Goal: Task Accomplishment & Management: Use online tool/utility

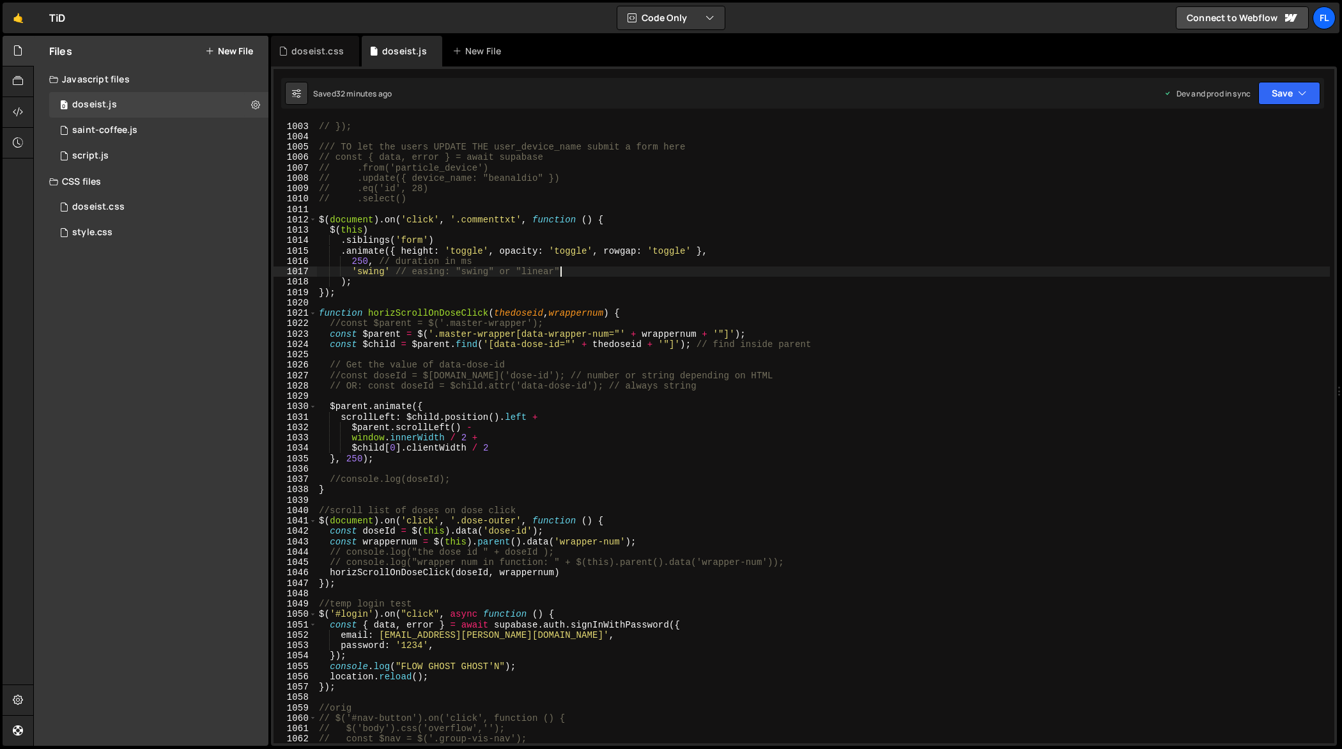
scroll to position [10449, 0]
type textarea "});"
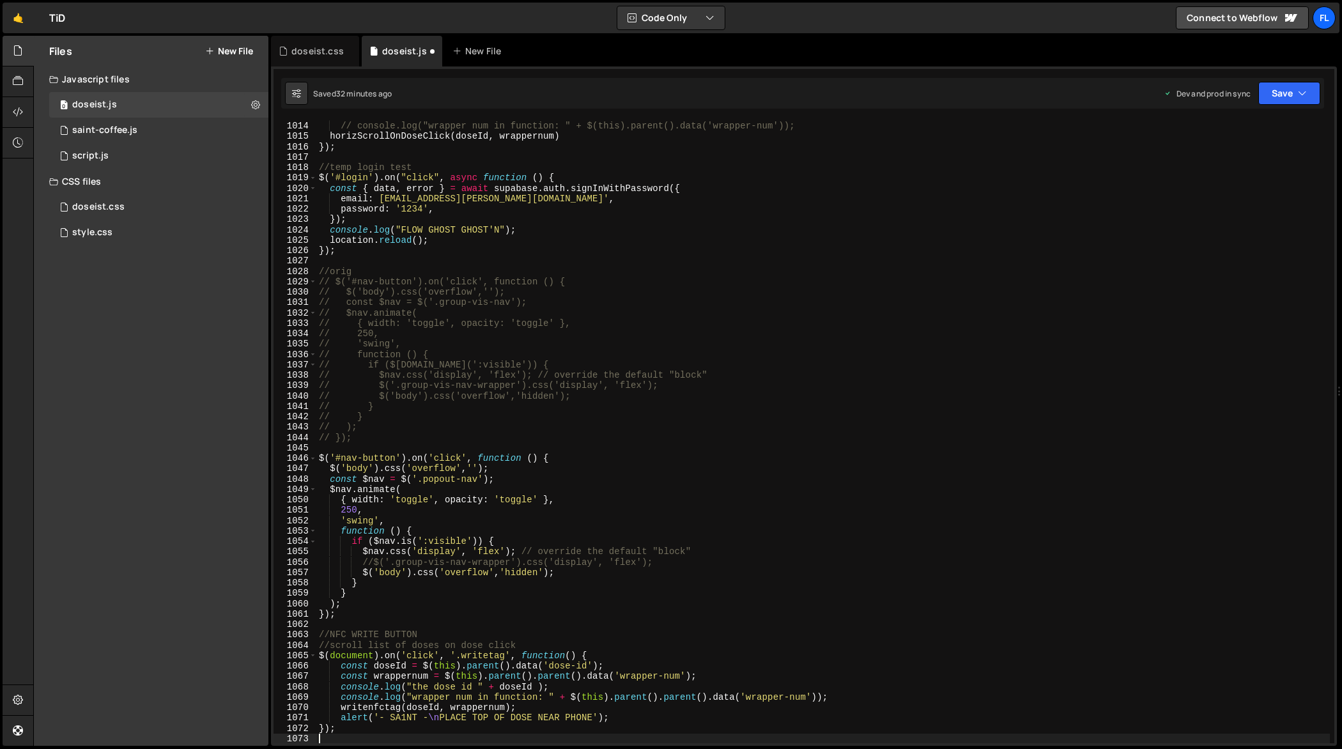
scroll to position [10563, 0]
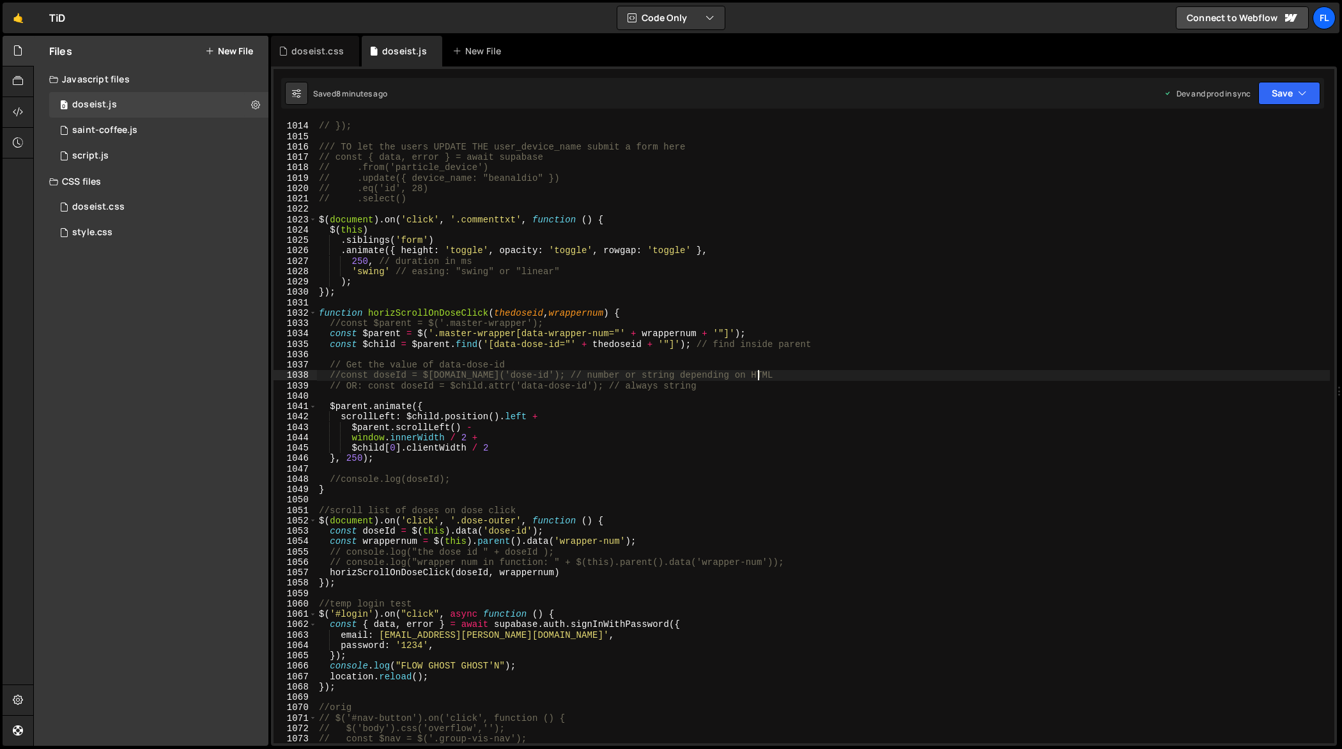
click at [791, 373] on div "// }, 0); // }); /// TO let the users UPDATE THE user_device_name submit a form…" at bounding box center [823, 433] width 1014 height 645
type textarea "});"
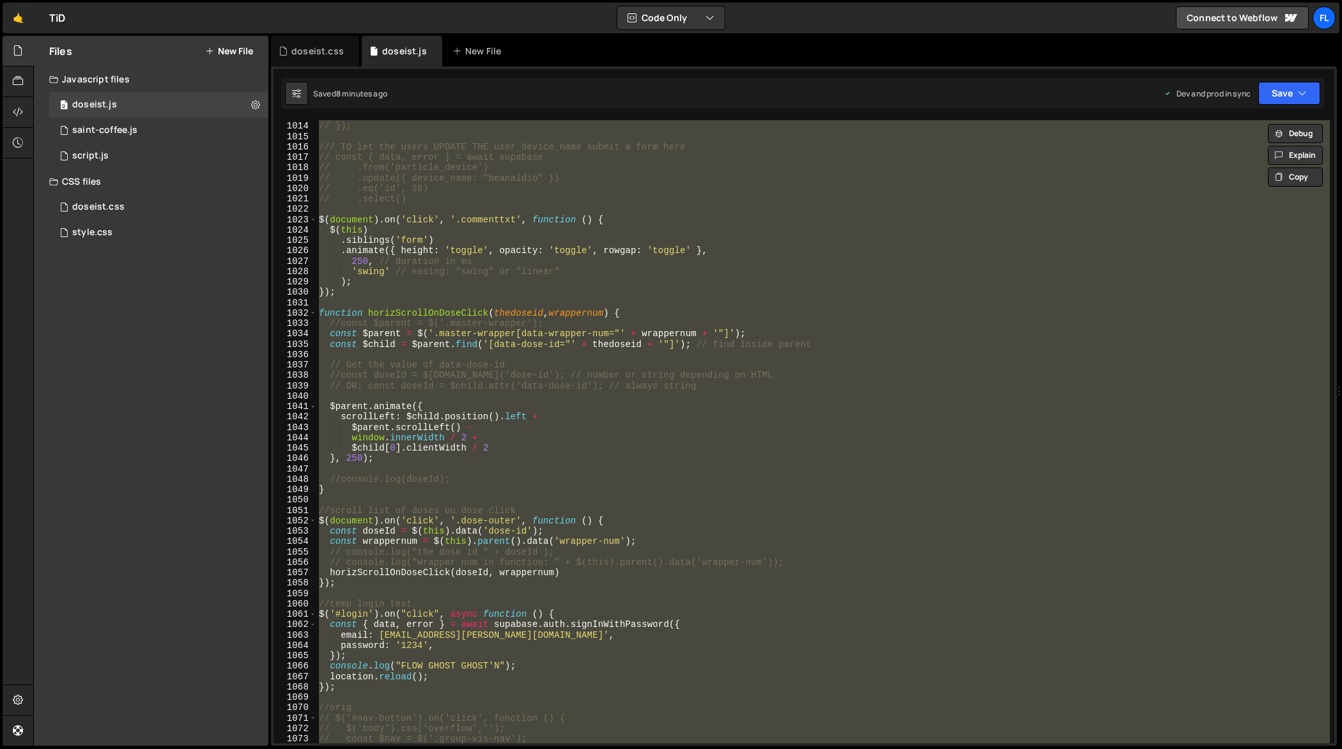
paste textarea
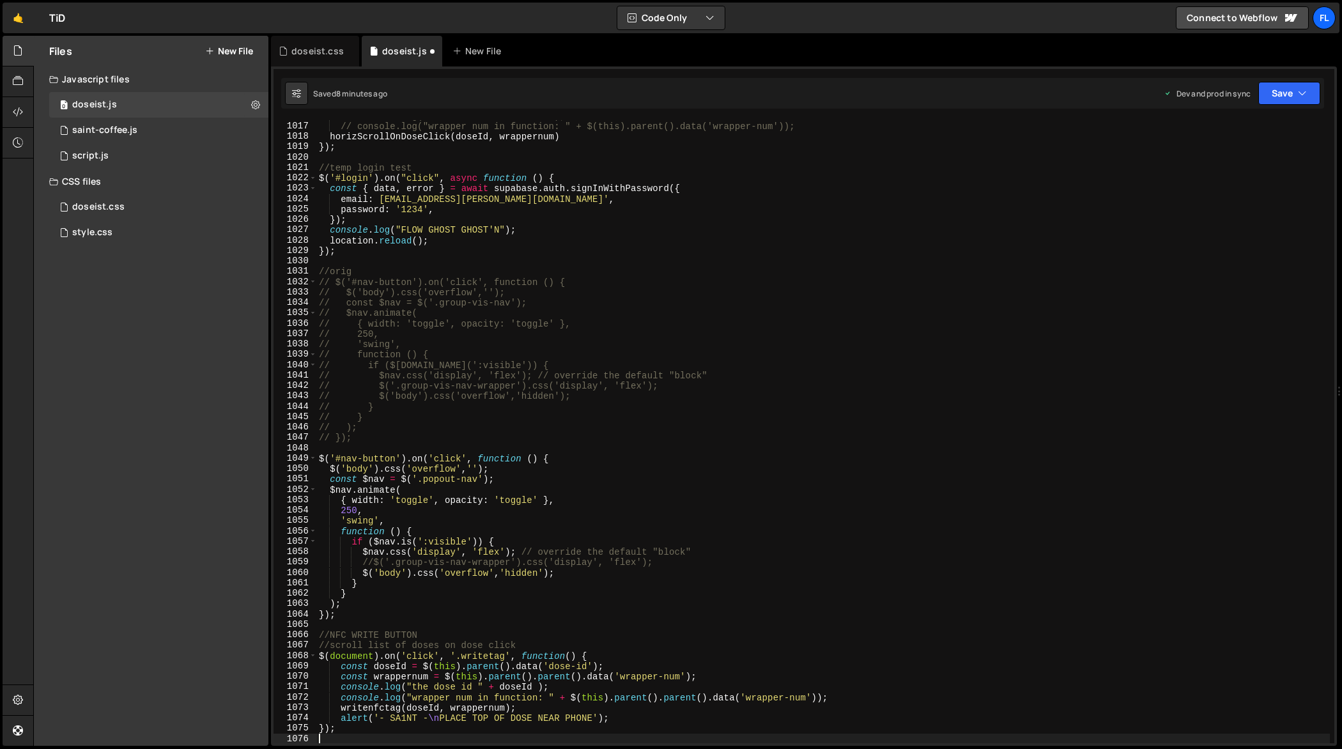
type textarea "// const $nav = $('.group-vis-nav');"
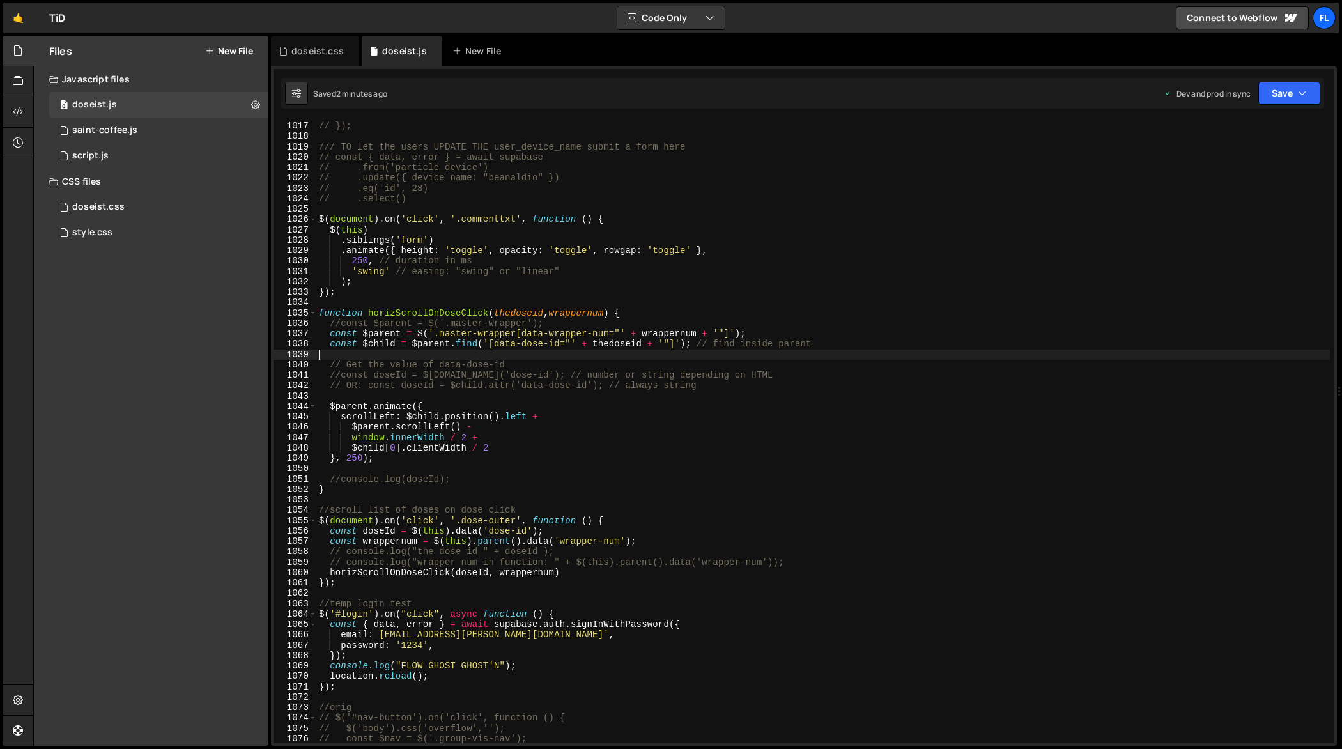
click at [968, 354] on div "// }, 0); // }); /// TO let the users UPDATE THE user_device_name submit a form…" at bounding box center [823, 433] width 1014 height 645
type textarea "});"
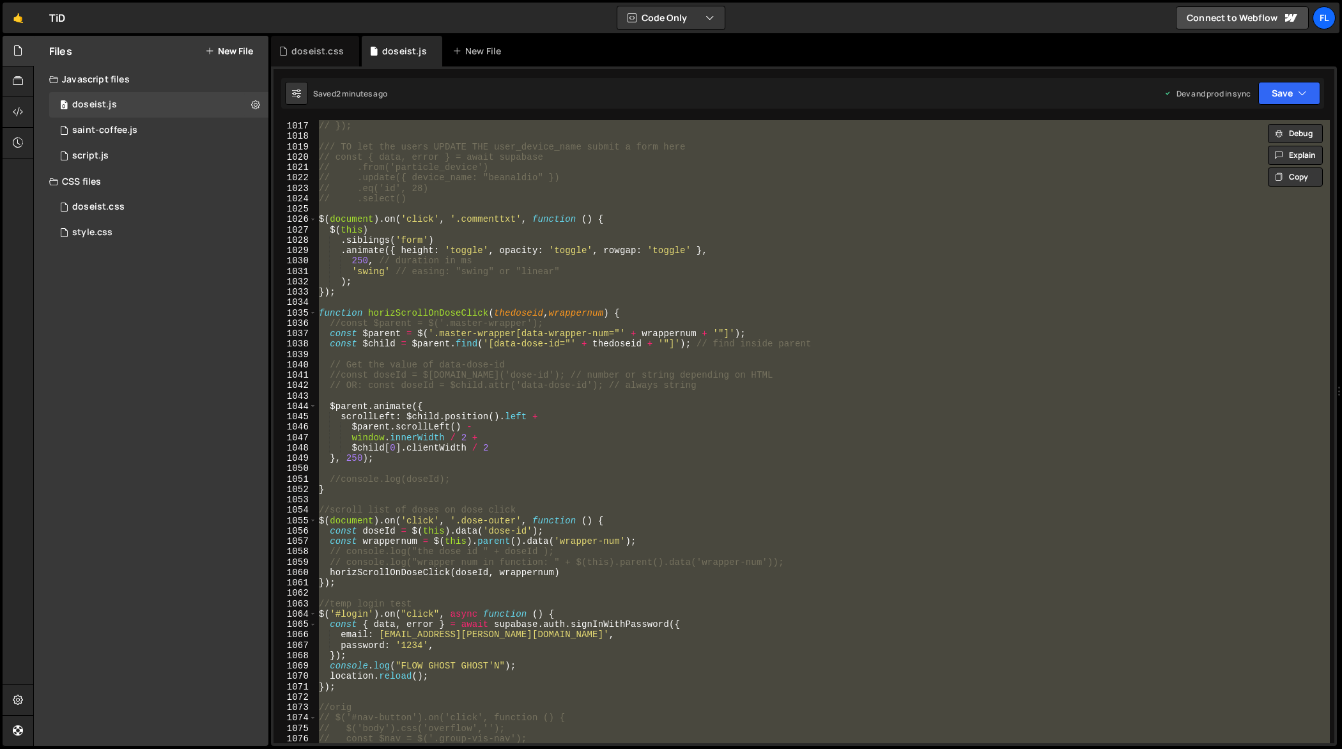
paste textarea
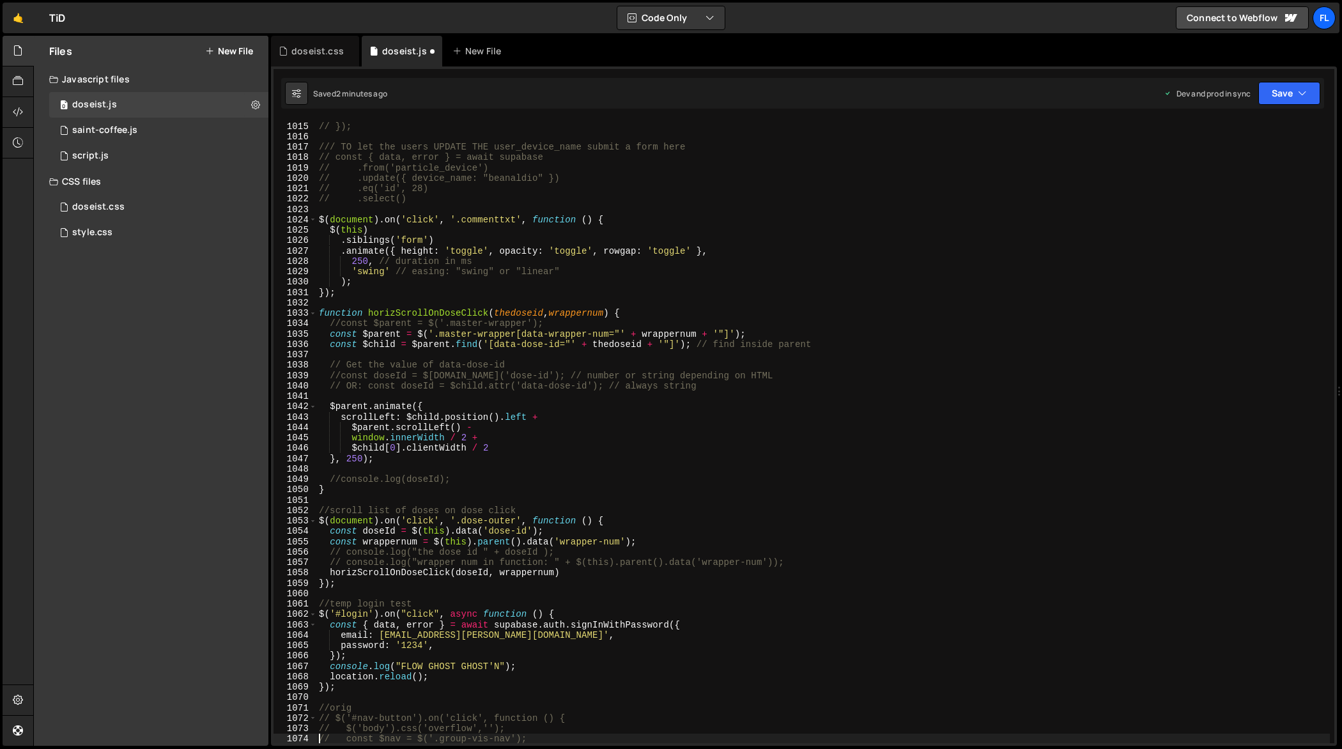
scroll to position [10573, 0]
click at [515, 345] on div "// }, 0); // }); /// TO let the users UPDATE THE user_device_name submit a form…" at bounding box center [823, 433] width 1014 height 645
type textarea "});"
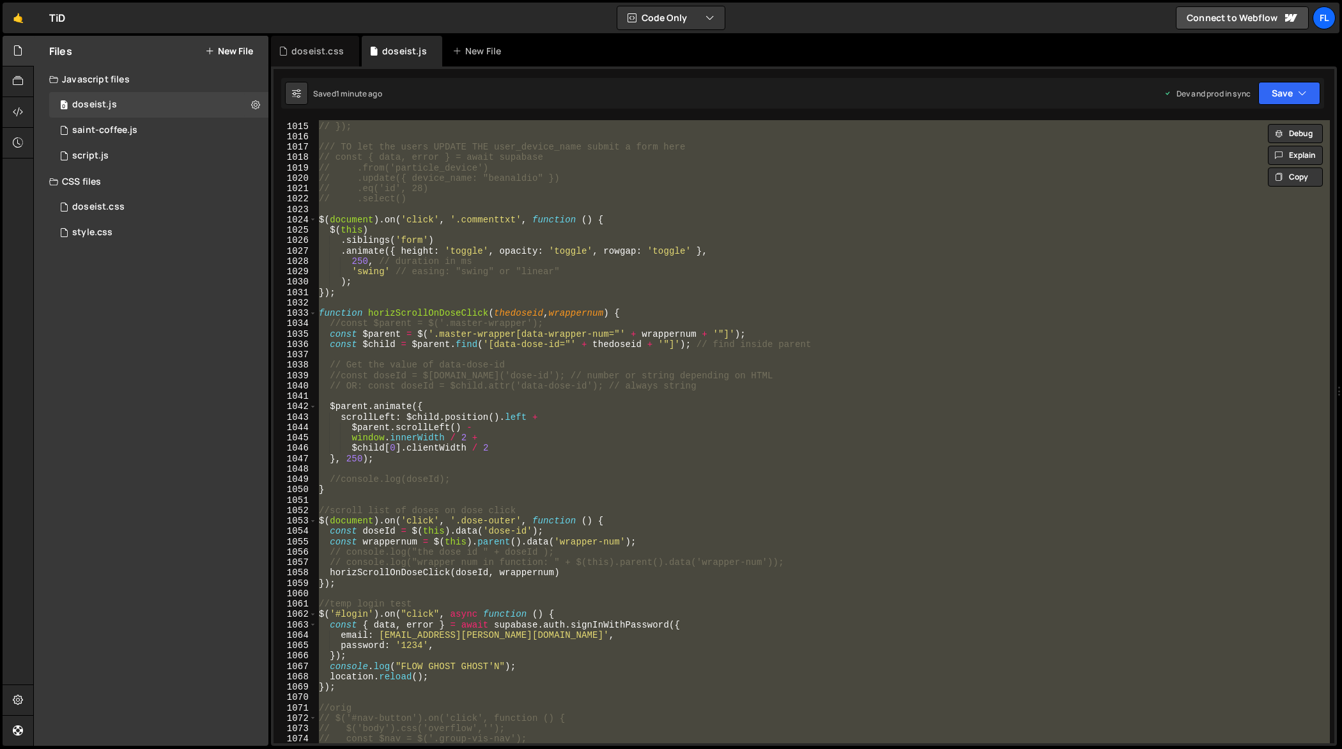
paste textarea
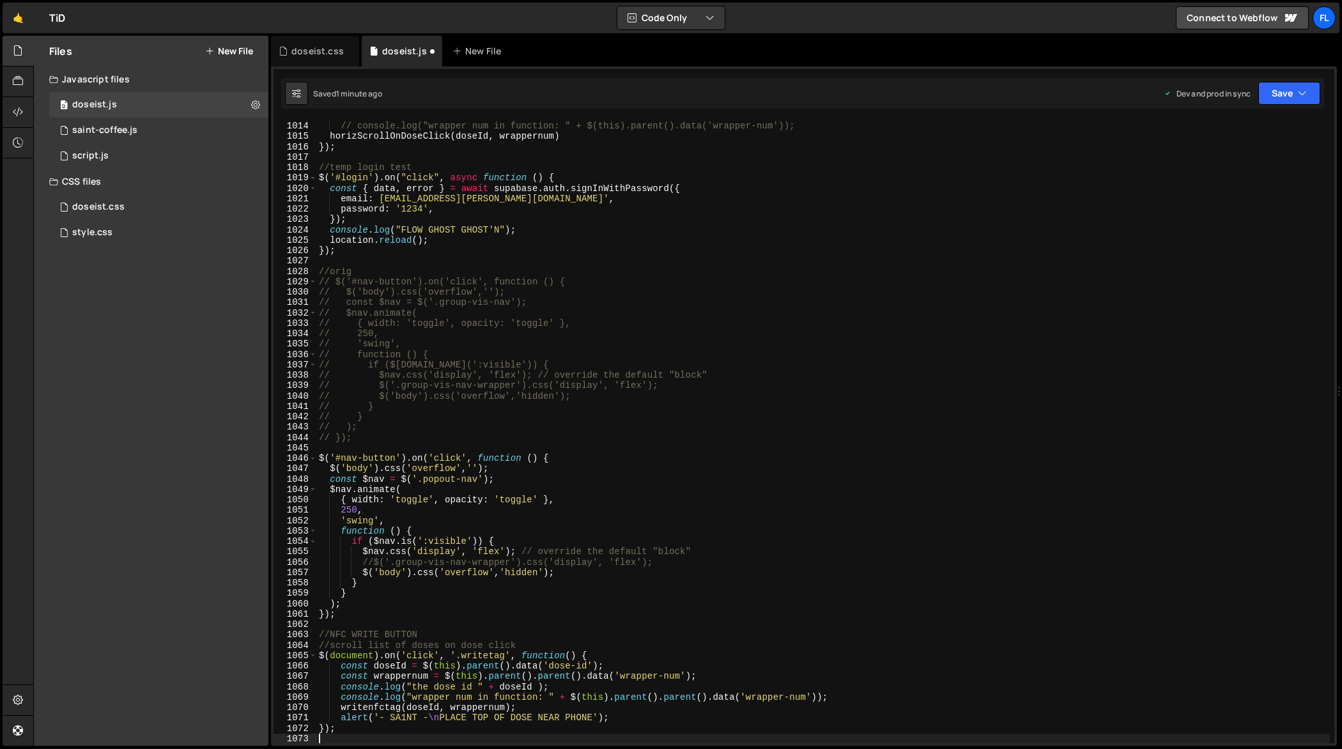
type textarea "// const $nav = $('.group-vis-nav');"
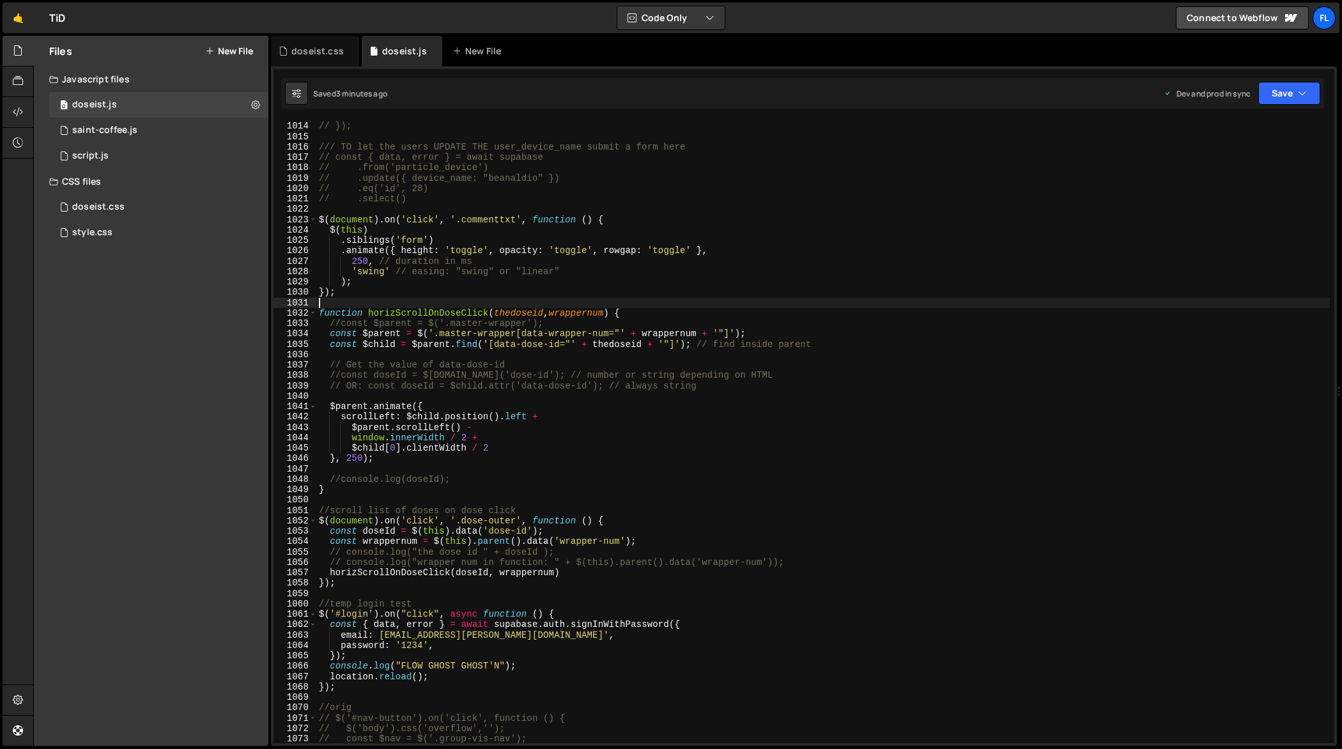
click at [757, 307] on div "// }, 0); // }); /// TO let the users UPDATE THE user_device_name submit a form…" at bounding box center [823, 433] width 1014 height 645
type textarea "});"
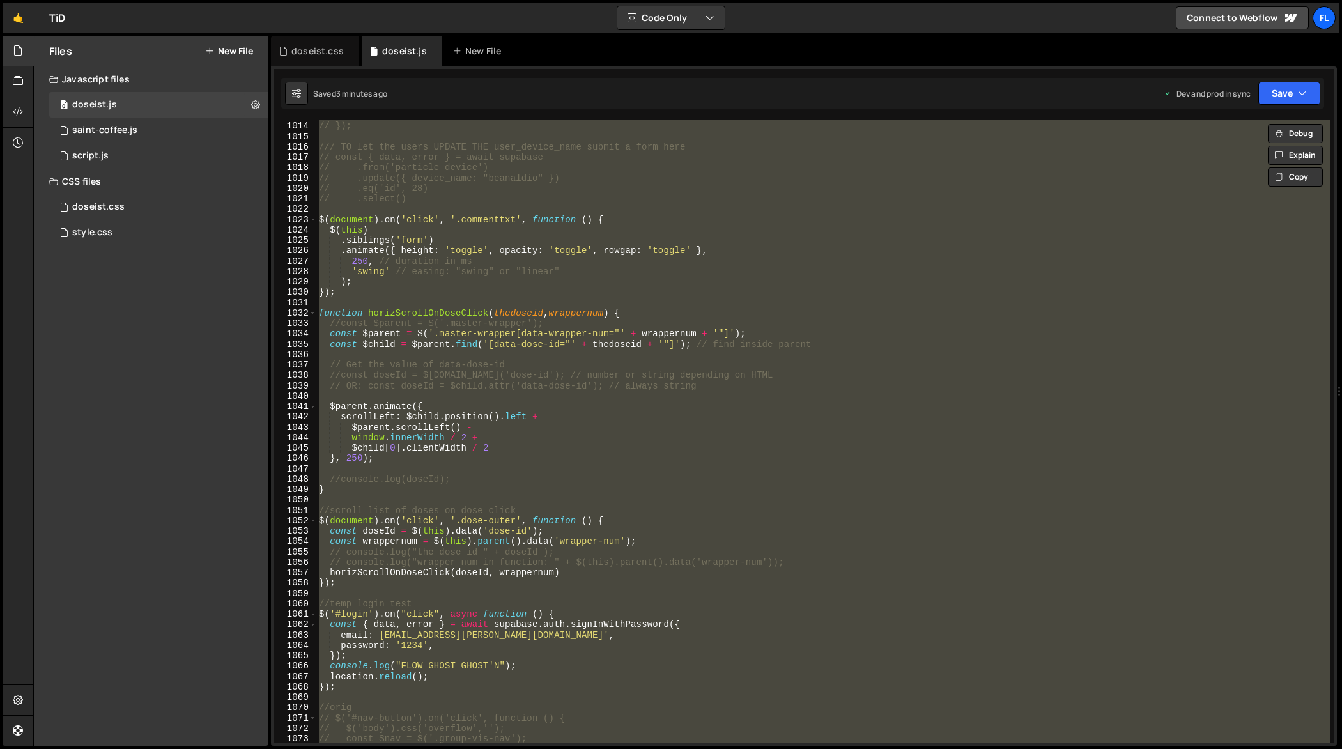
paste textarea
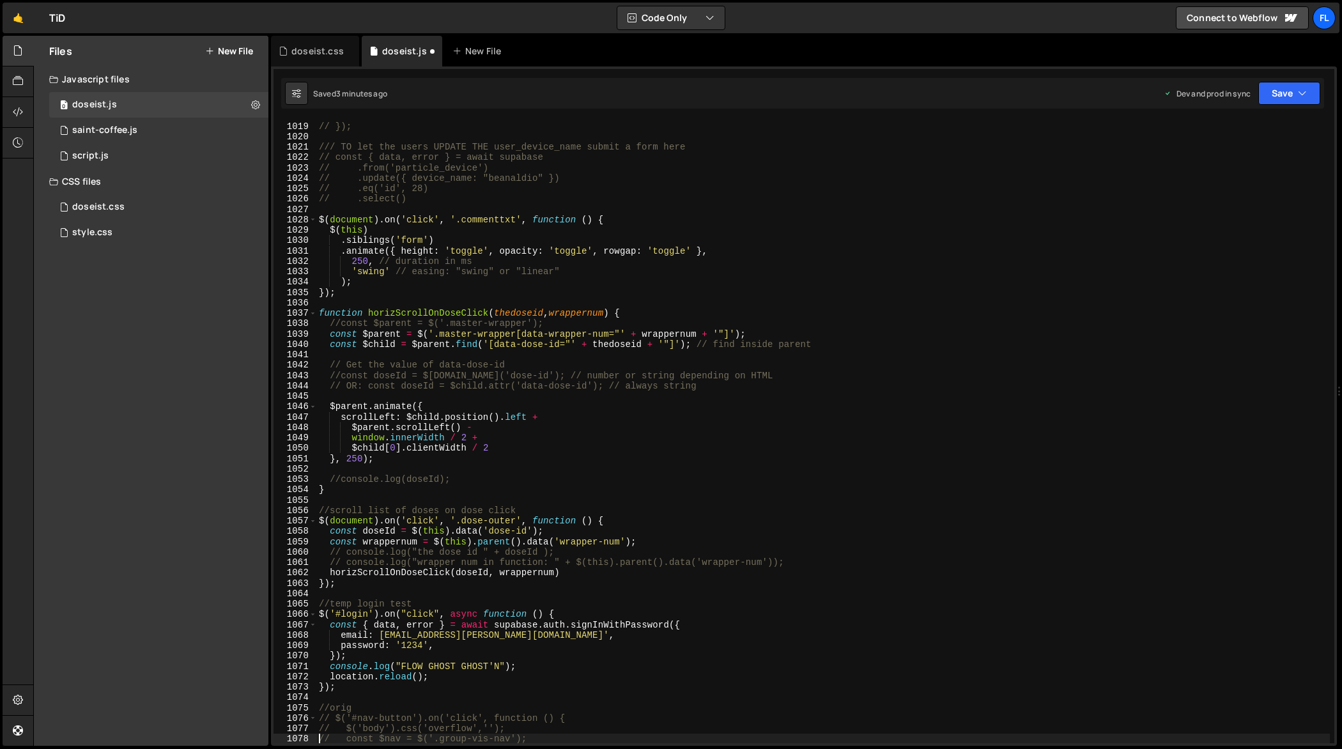
scroll to position [10615, 0]
click at [851, 313] on div "// }, 0); // }); /// TO let the users UPDATE THE user_device_name submit a form…" at bounding box center [823, 433] width 1014 height 645
type textarea "});"
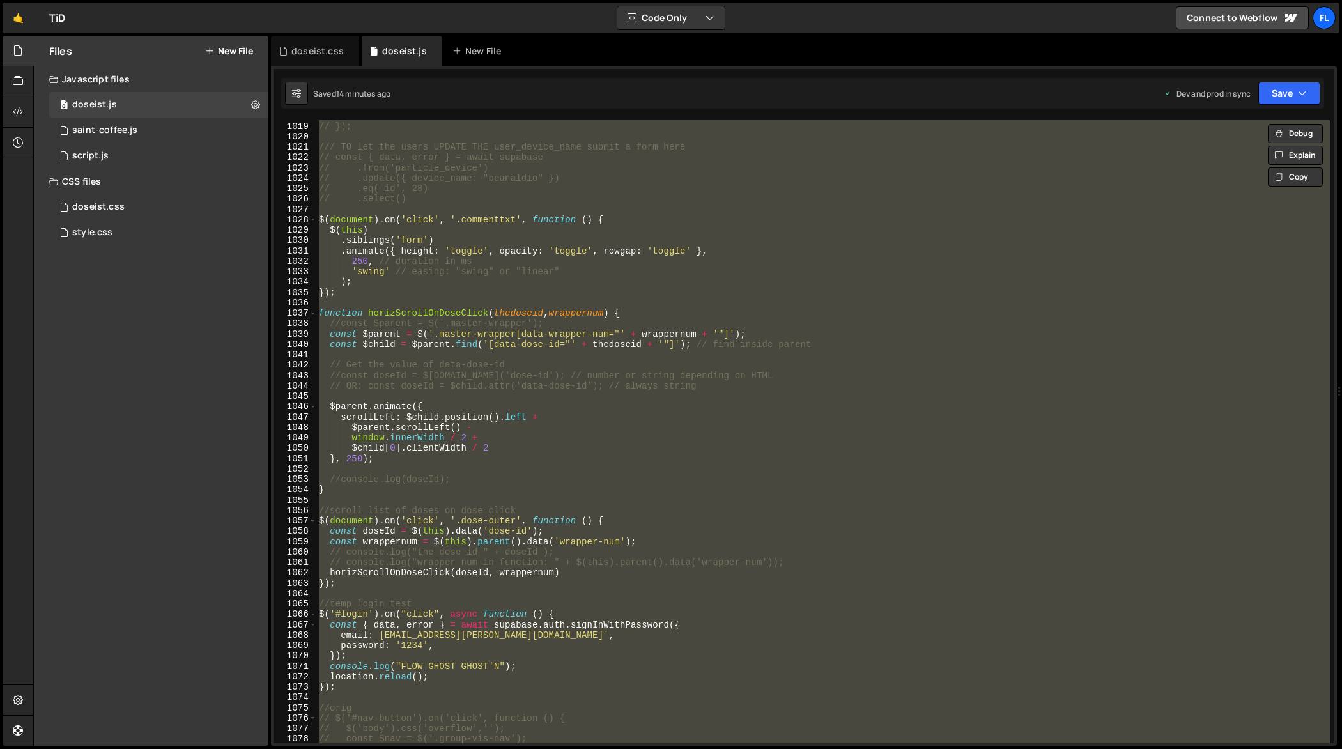
paste textarea
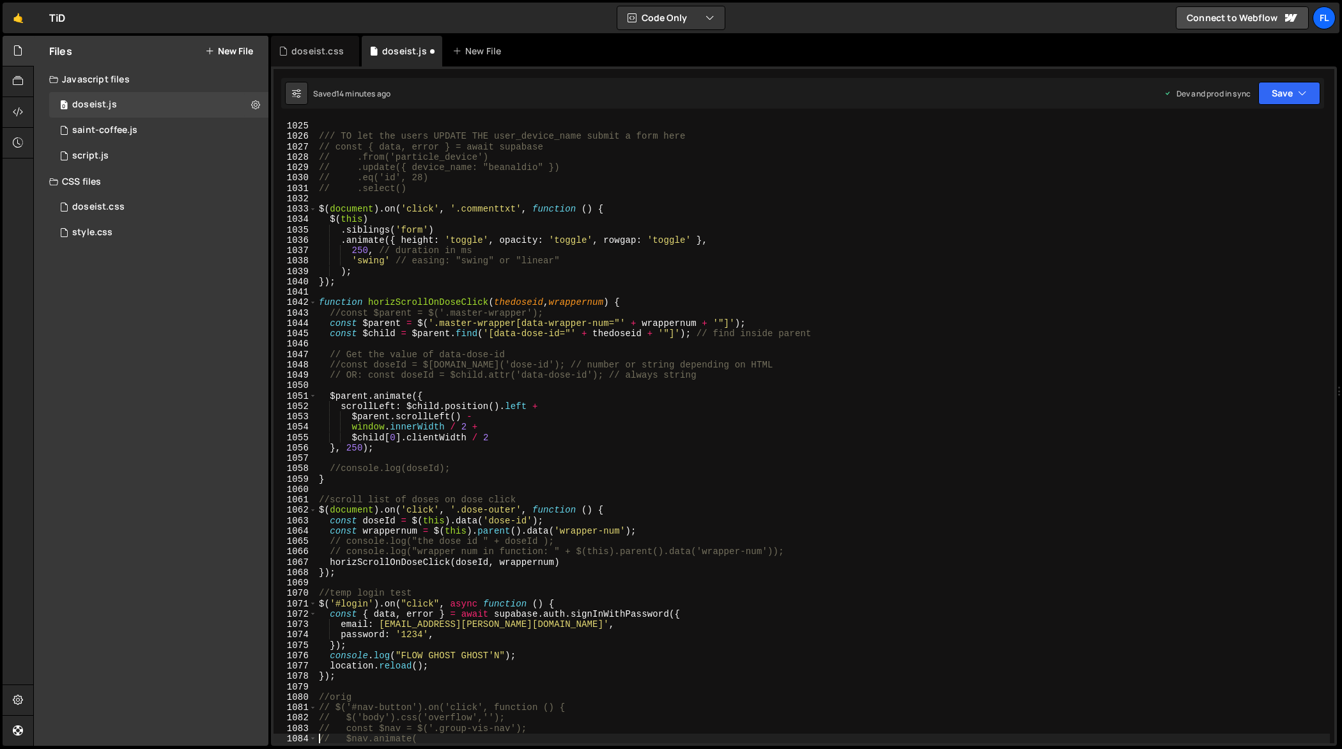
scroll to position [10677, 0]
click at [800, 330] on div "// }); /// TO let the users UPDATE THE user_device_name submit a form here // c…" at bounding box center [823, 433] width 1014 height 645
type textarea "});"
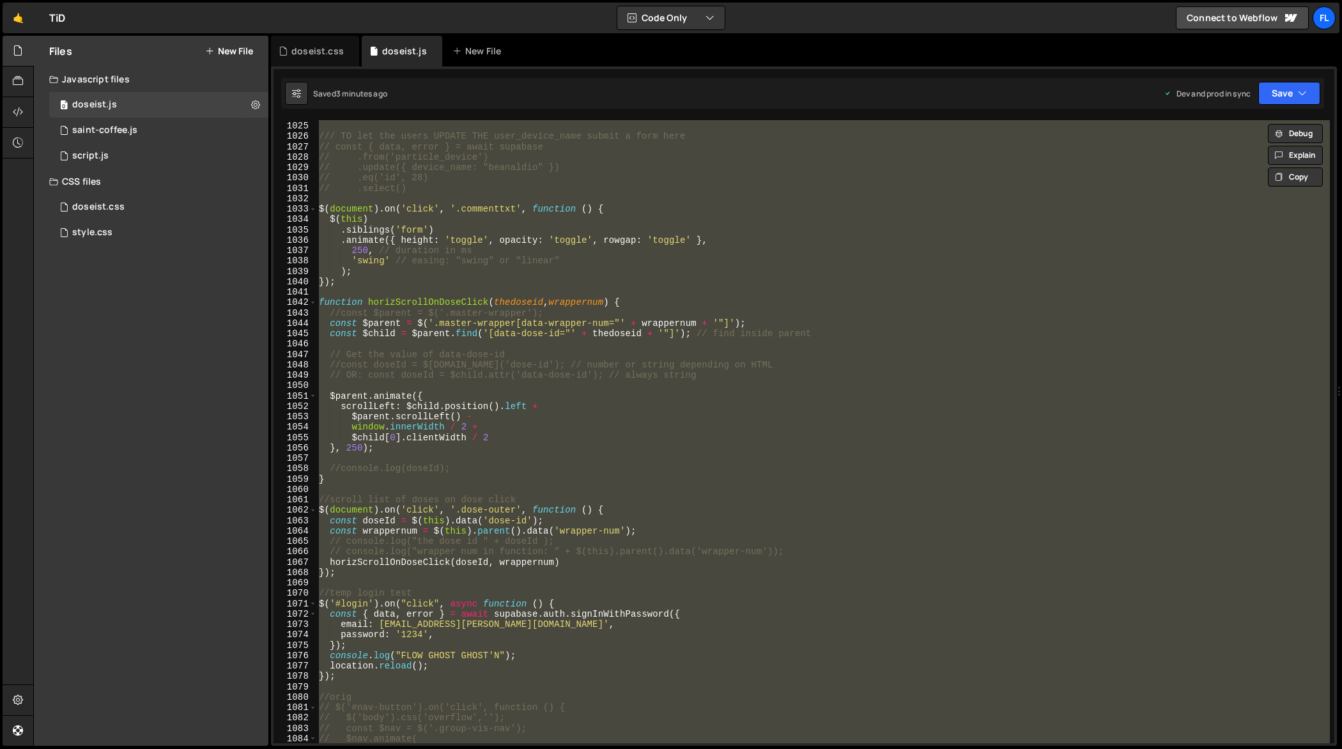
paste textarea
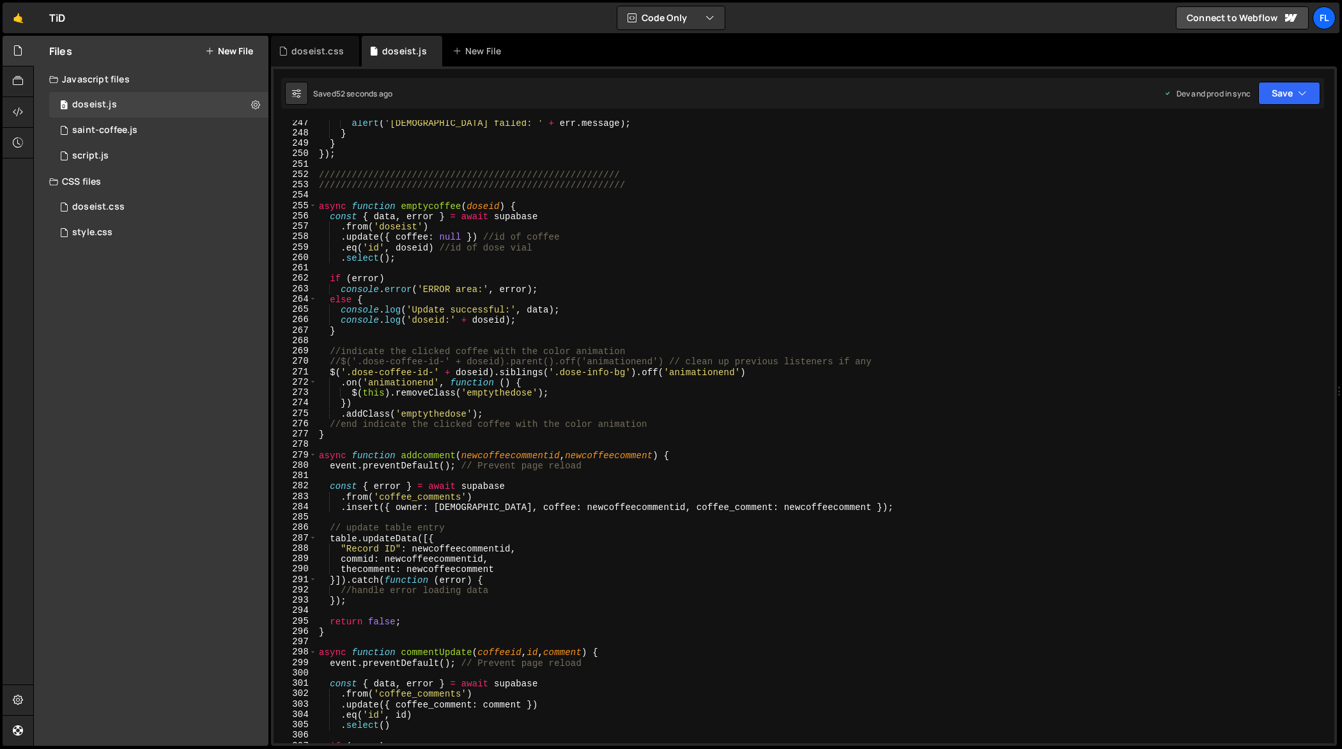
scroll to position [2558, 0]
click at [687, 454] on div "alert ( 'Scan failed: ' + err . message ) ; } } }) ; //////////////////////////…" at bounding box center [823, 440] width 1014 height 645
type textarea "});"
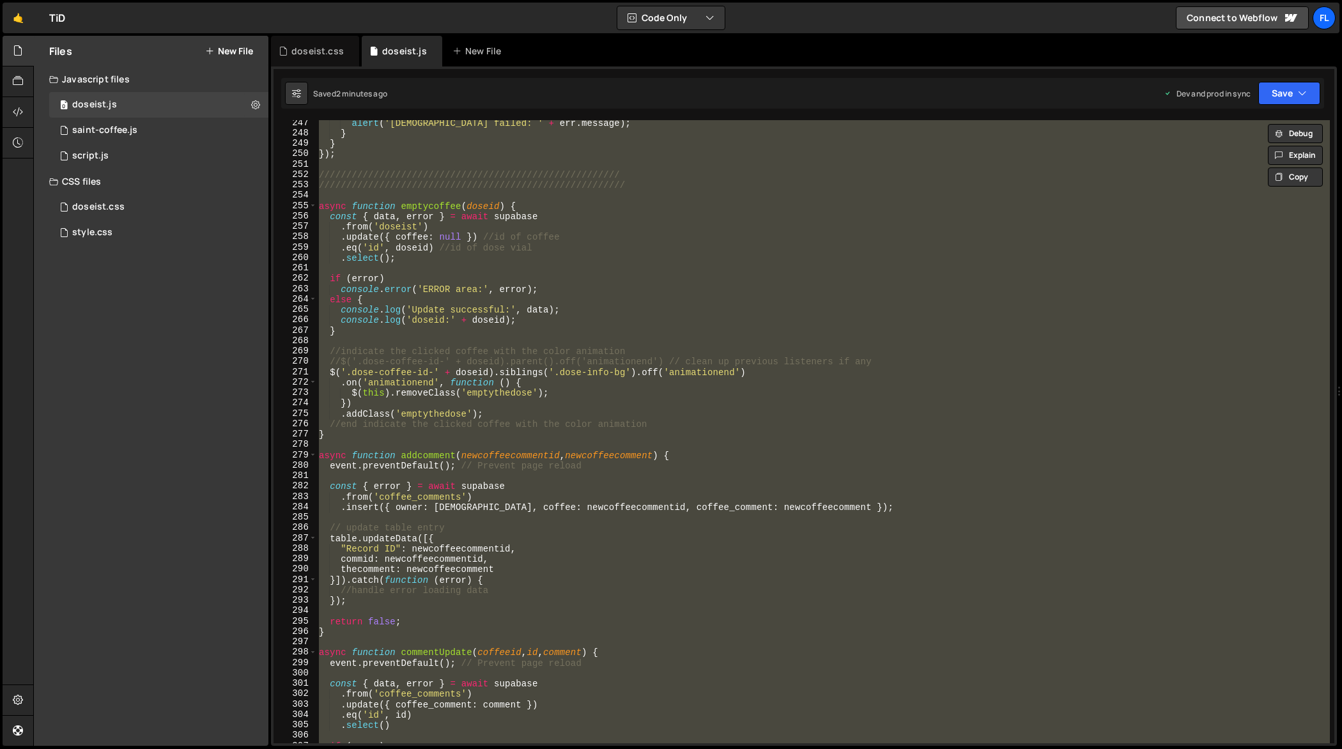
paste textarea
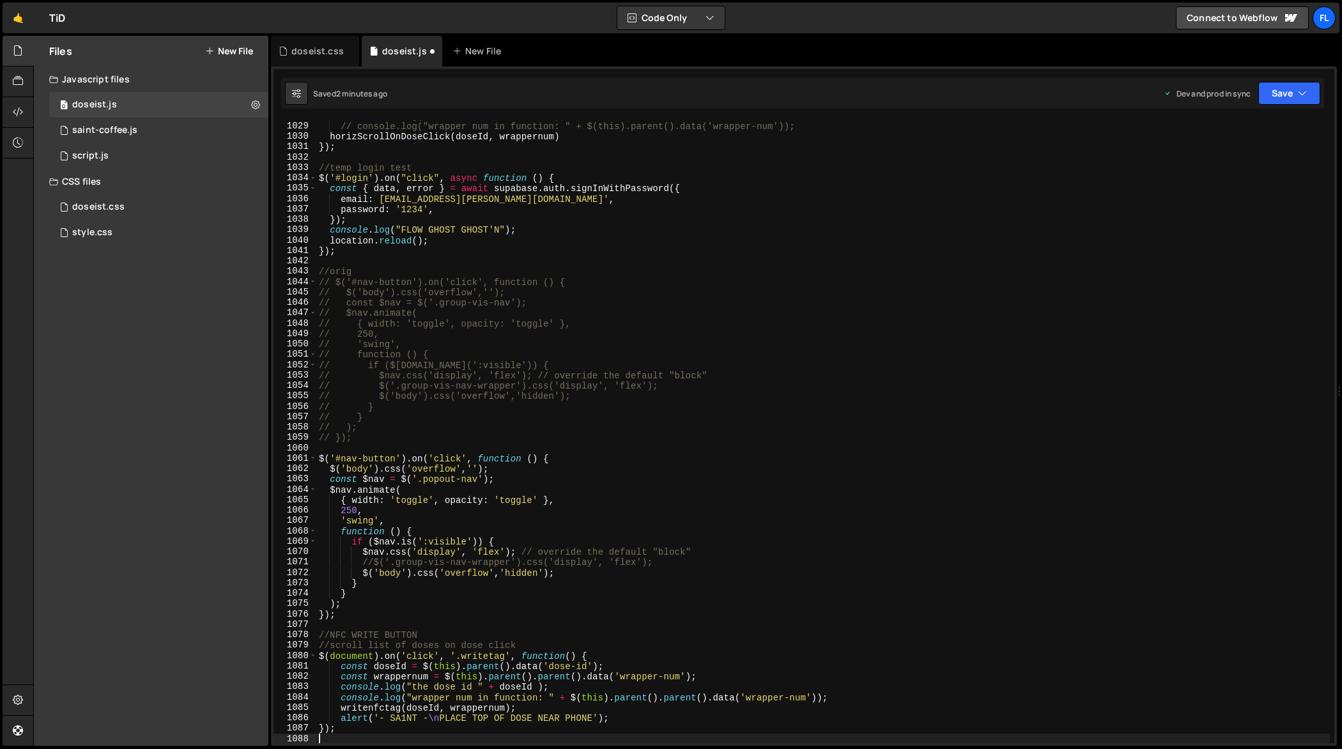
scroll to position [10718, 0]
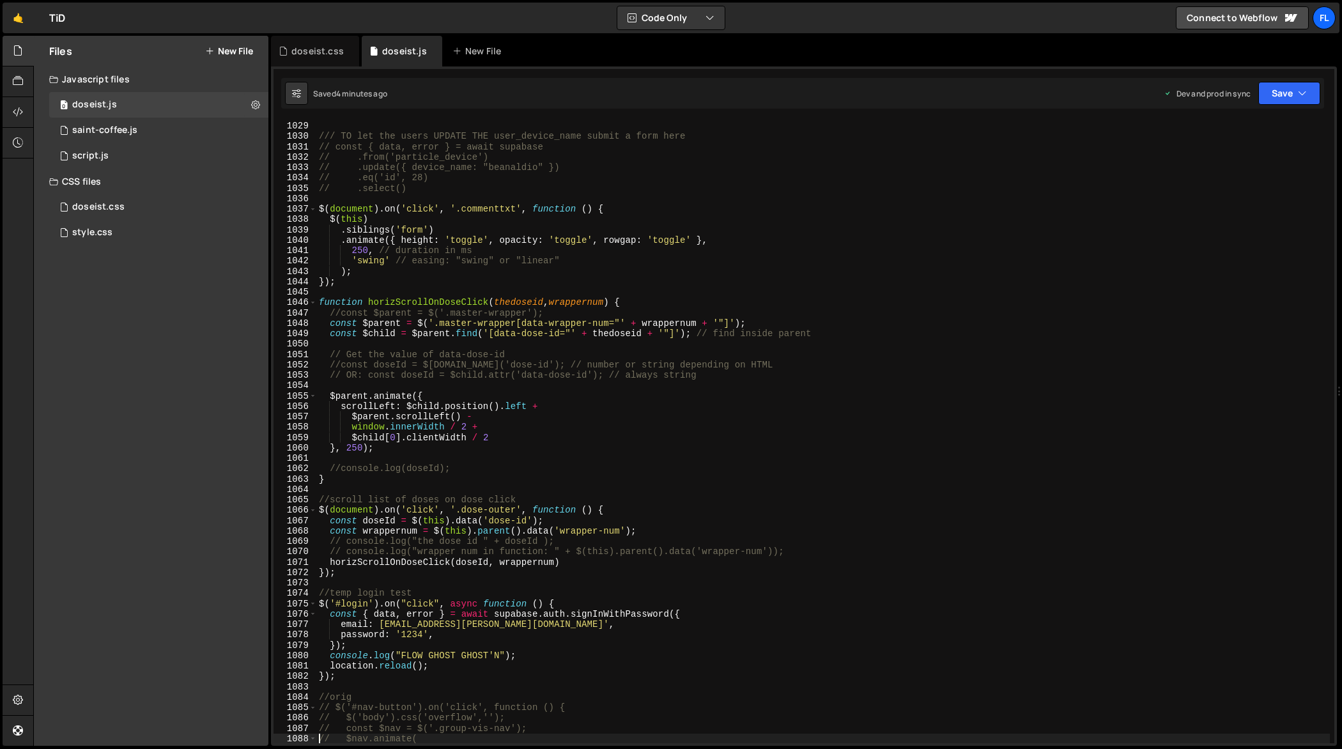
click at [842, 333] on div "// }); /// TO let the users UPDATE THE user_device_name submit a form here // c…" at bounding box center [823, 433] width 1014 height 645
type textarea "});"
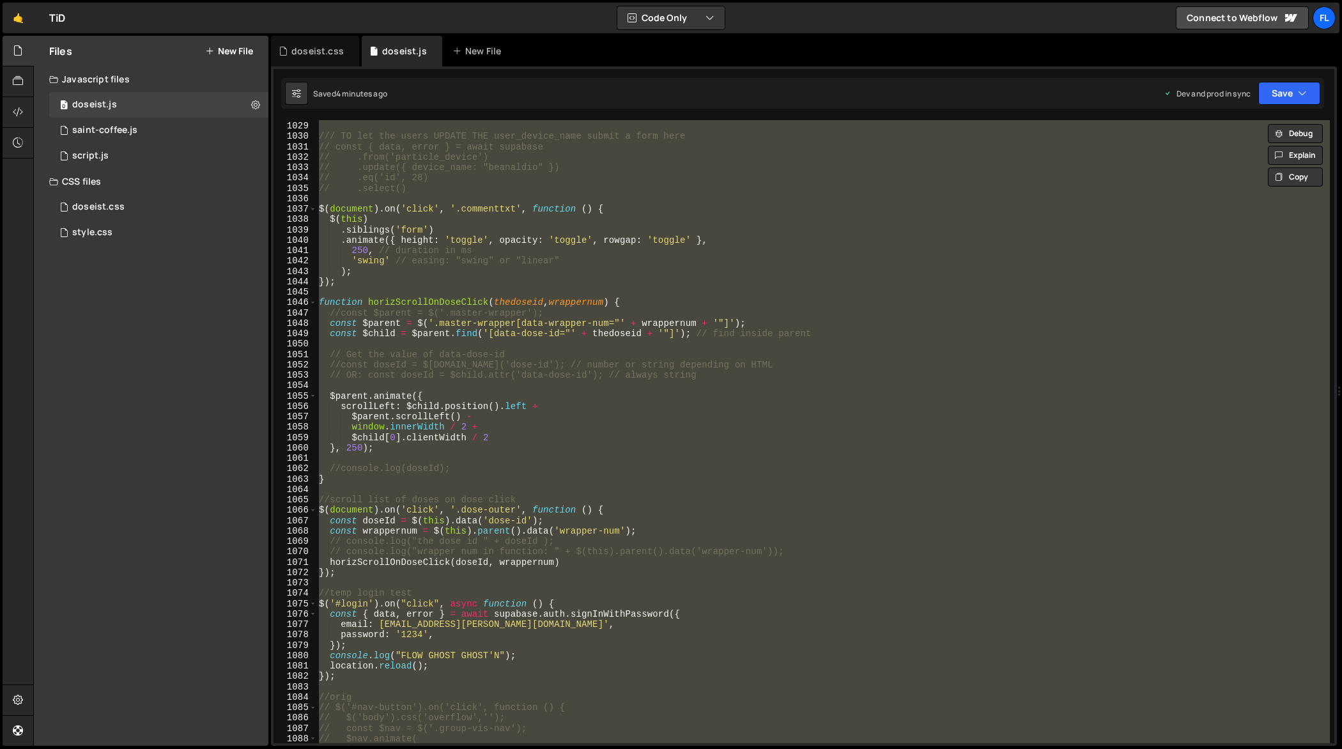
paste textarea
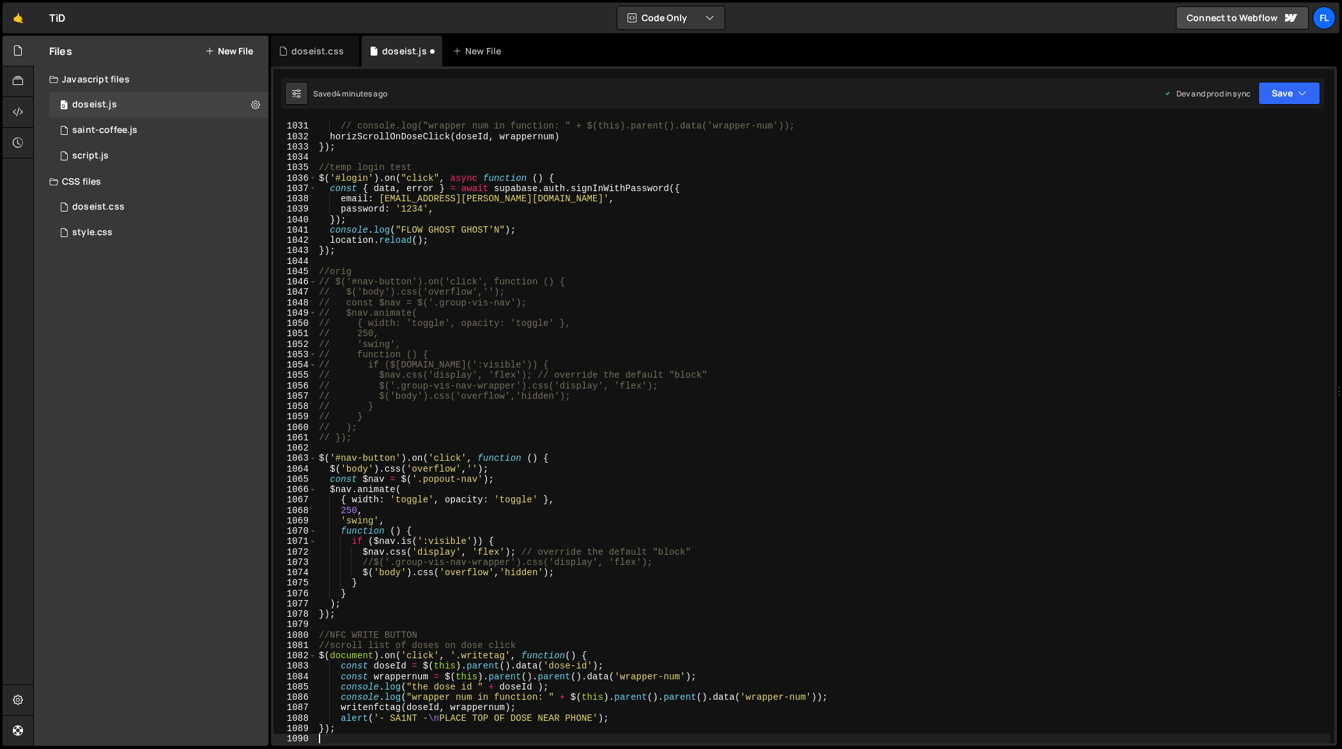
scroll to position [10854, 0]
type textarea "// $nav.animate("
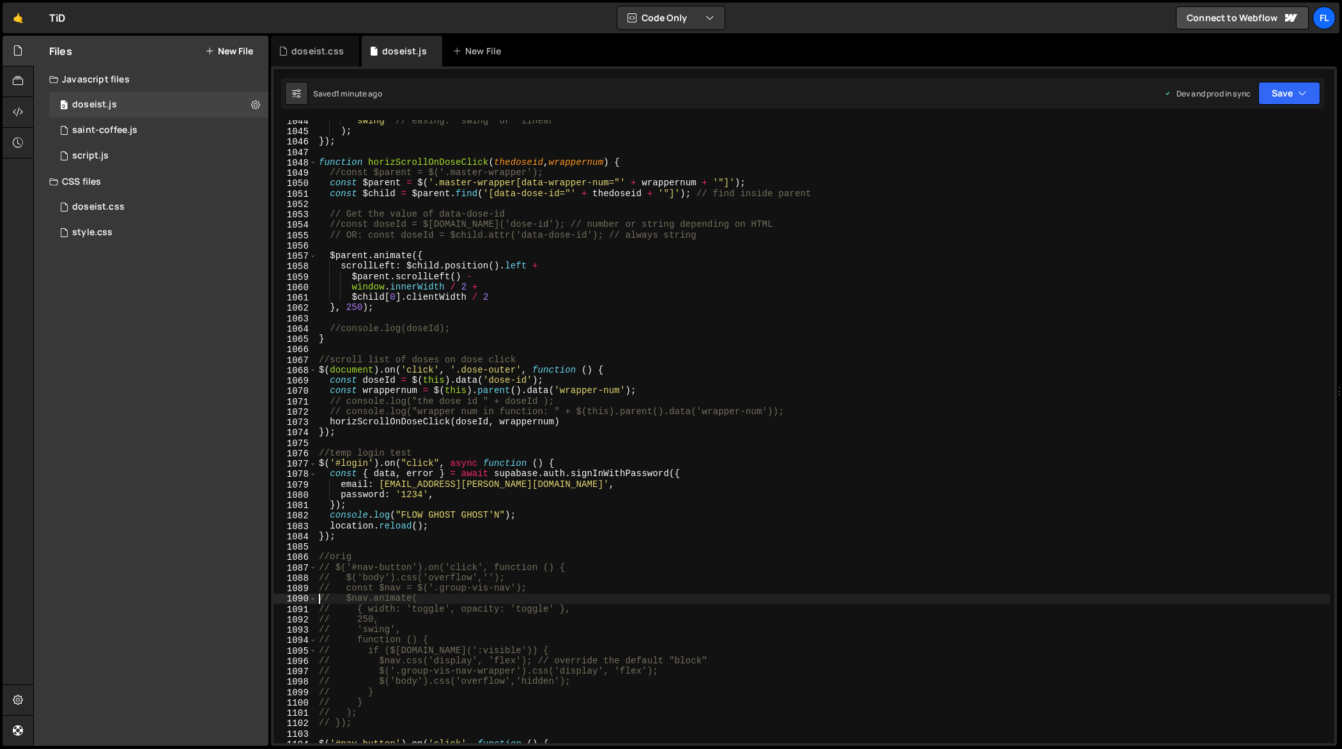
scroll to position [10883, 0]
click at [632, 437] on div "'swing' // easing: "swing" or "linear" ) ; }) ; function horizScrollOnDoseClick…" at bounding box center [823, 435] width 1014 height 645
type textarea "});"
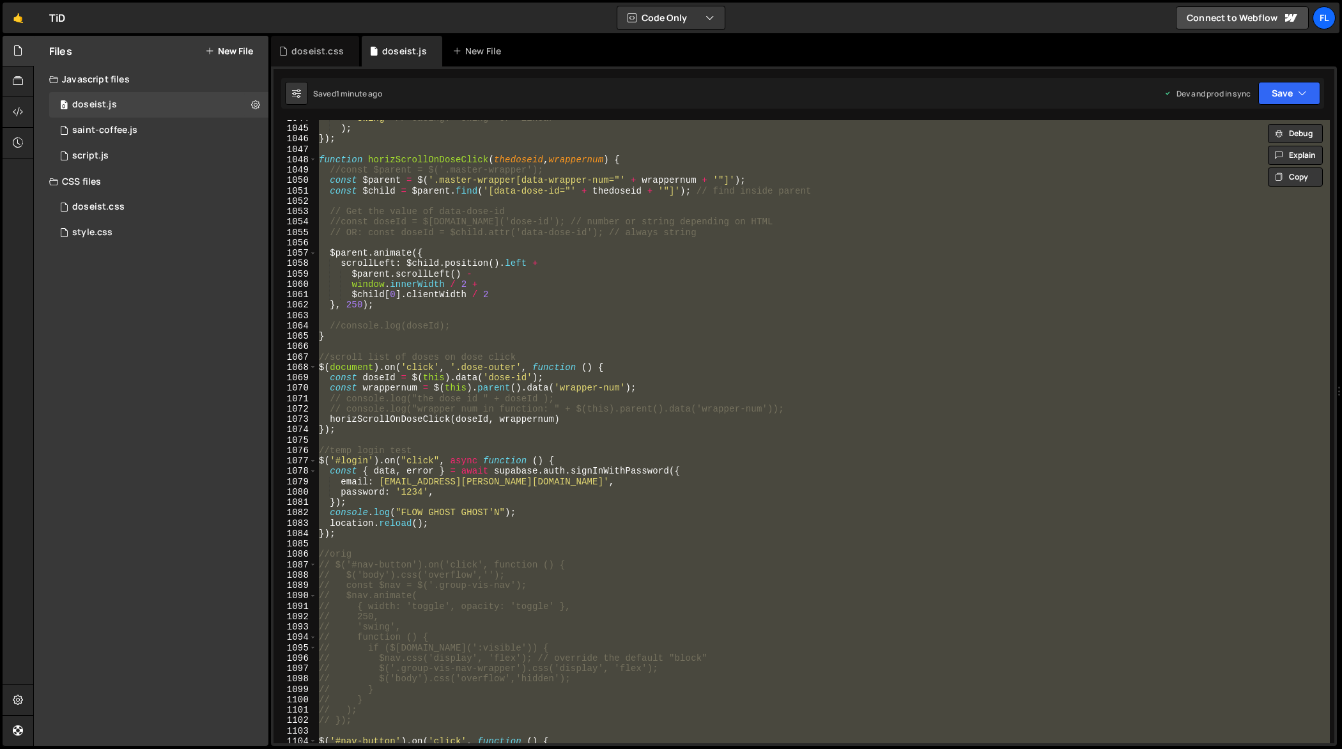
paste textarea
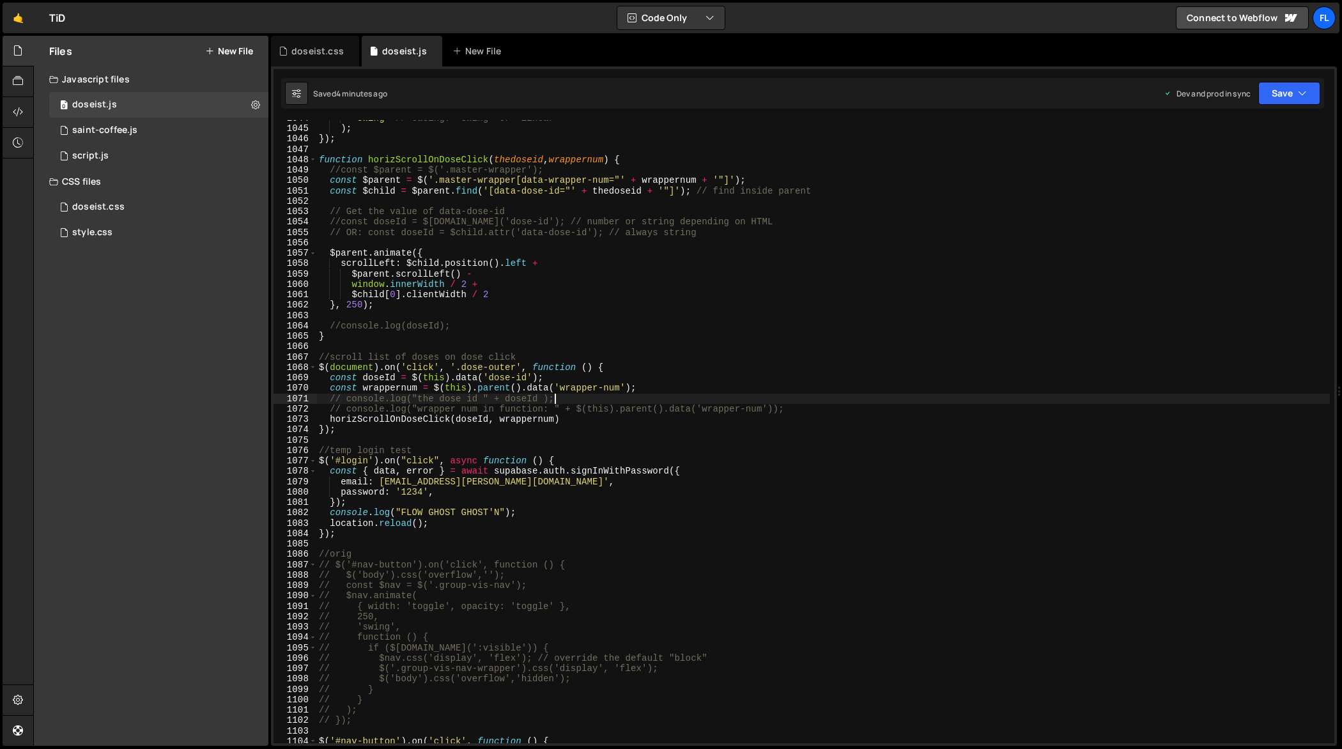
click at [842, 394] on div "'swing' // easing: "swing" or "linear" ) ; }) ; function horizScrollOnDoseClick…" at bounding box center [823, 435] width 1014 height 645
type textarea "});"
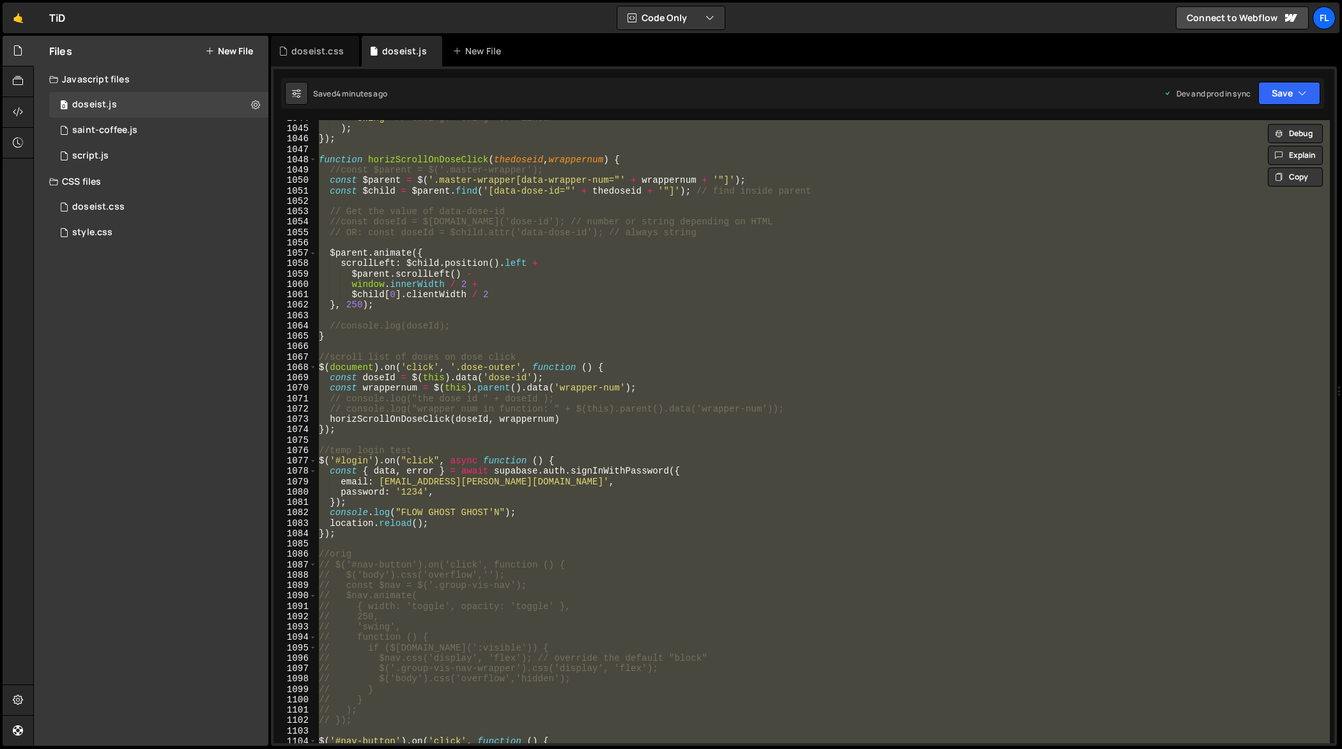
paste textarea
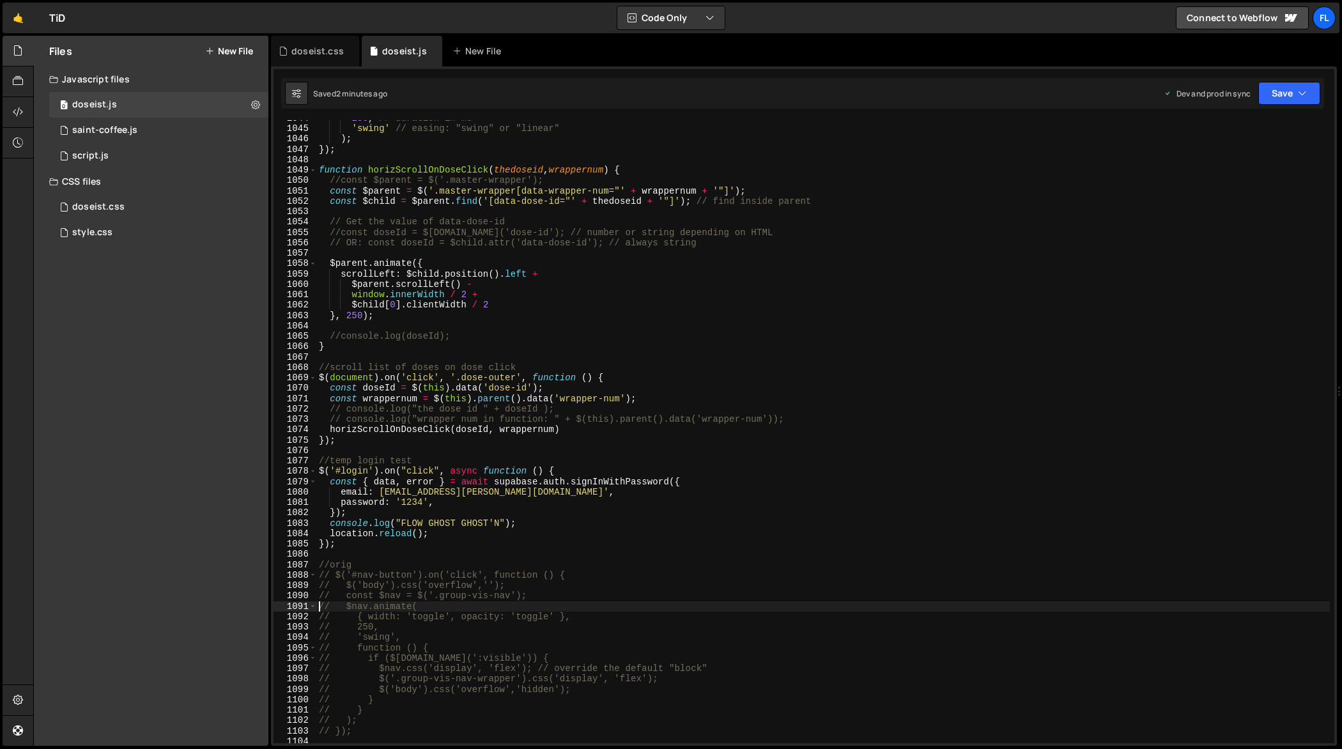
click at [772, 365] on div "250 , // duration in ms 'swing' // easing: "swing" or "linear" ) ; }) ; functio…" at bounding box center [823, 435] width 1014 height 645
type textarea "});"
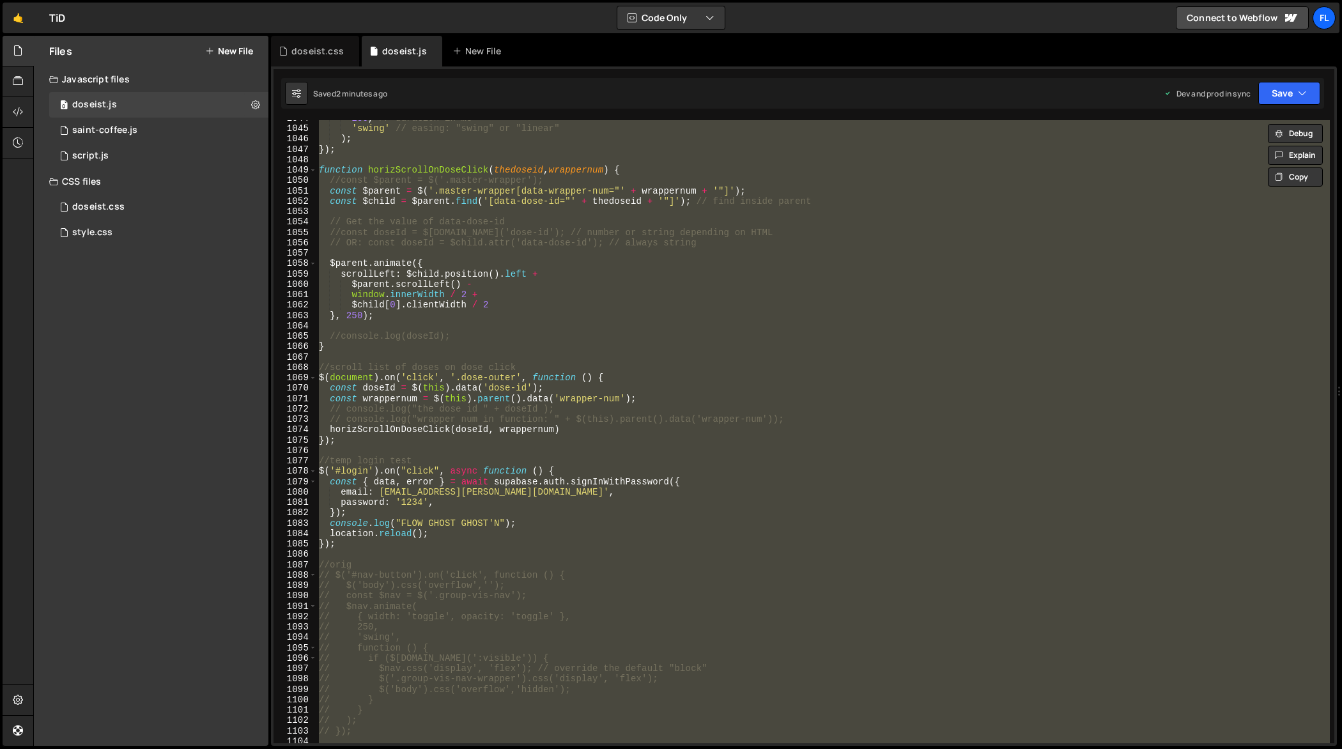
paste textarea
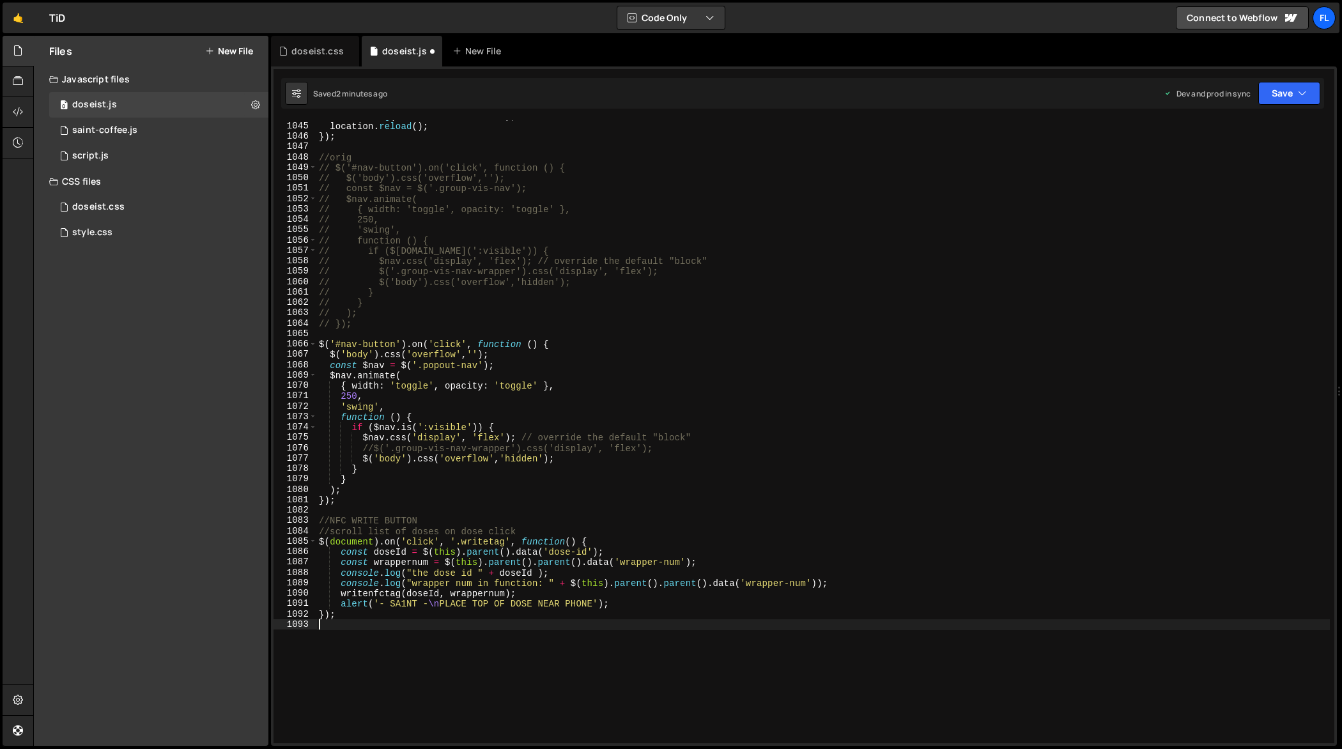
type textarea "// const $nav = $('.group-vis-nav');"
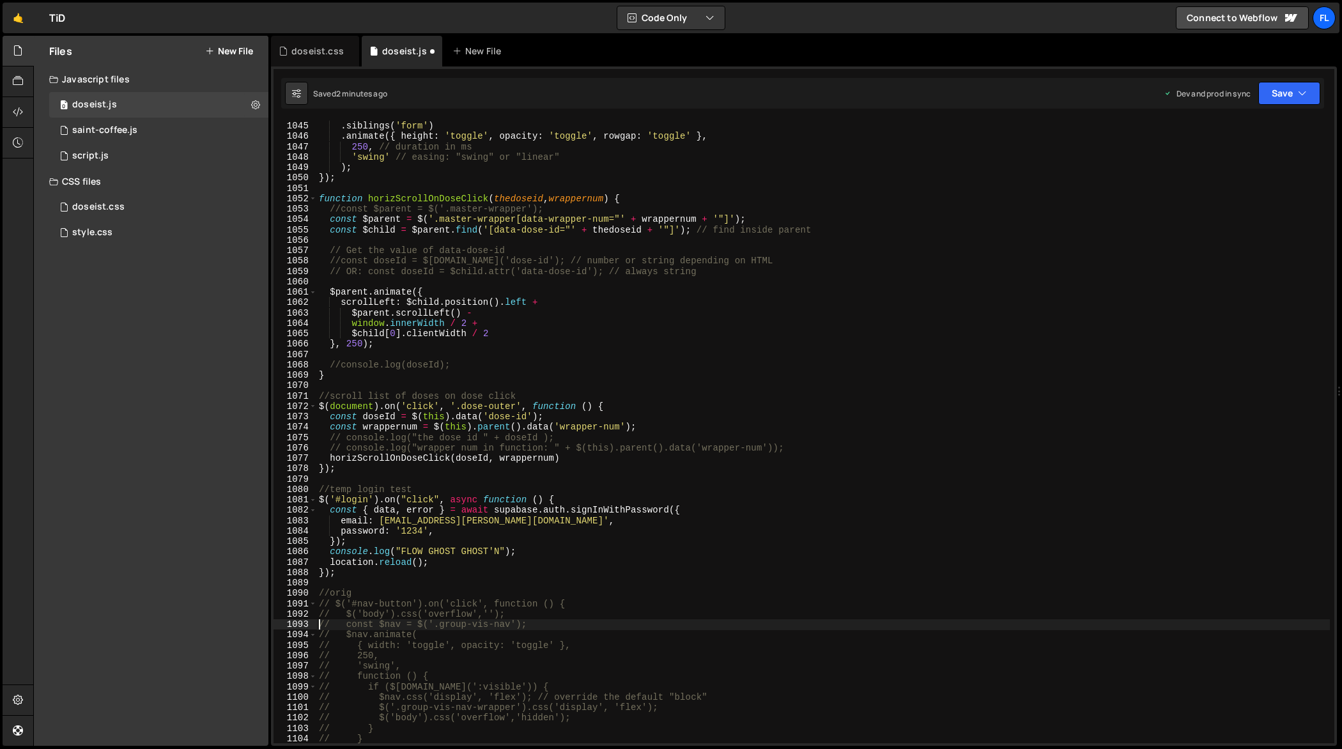
scroll to position [10885, 0]
click at [318, 53] on div "doseist.css" at bounding box center [317, 51] width 52 height 13
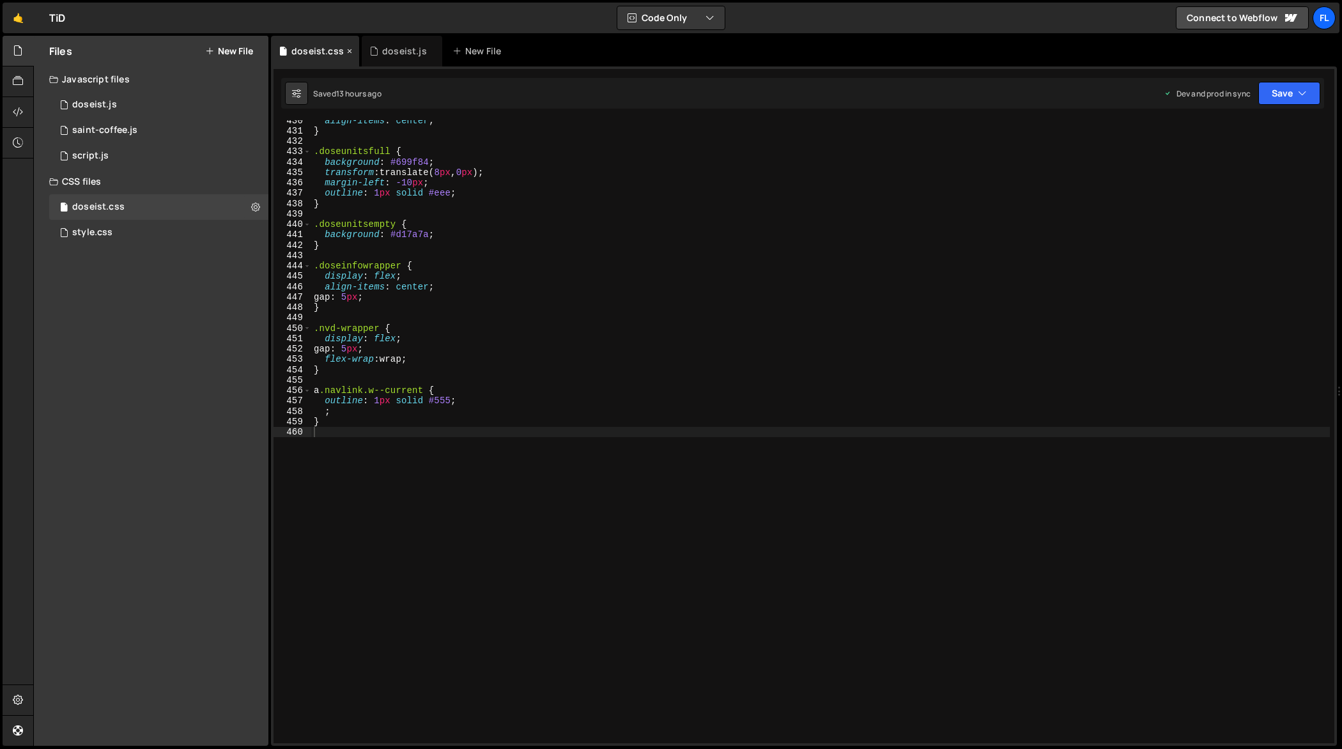
scroll to position [4471, 0]
click at [611, 370] on div "align-items : center ; } .doseunitsfull { background : #699f84 ; transform : tr…" at bounding box center [821, 437] width 1020 height 645
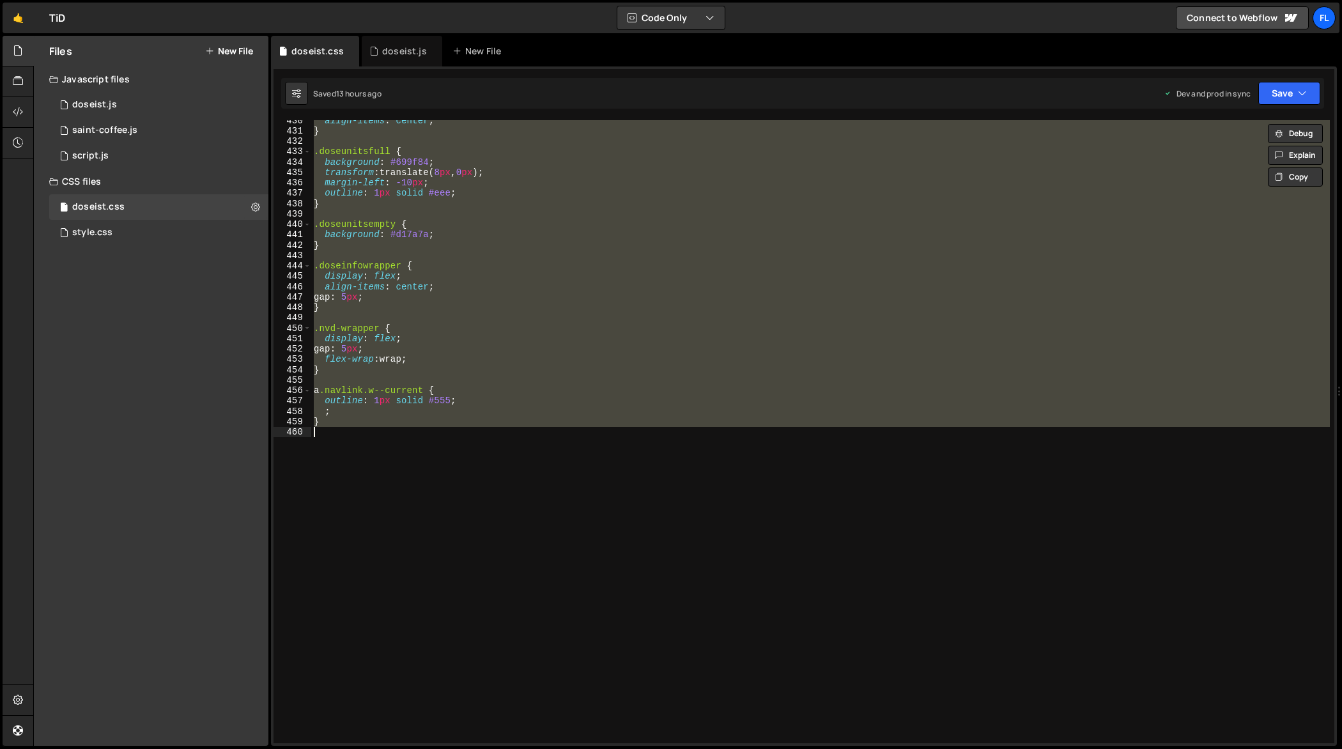
paste textarea
type textarea "}"
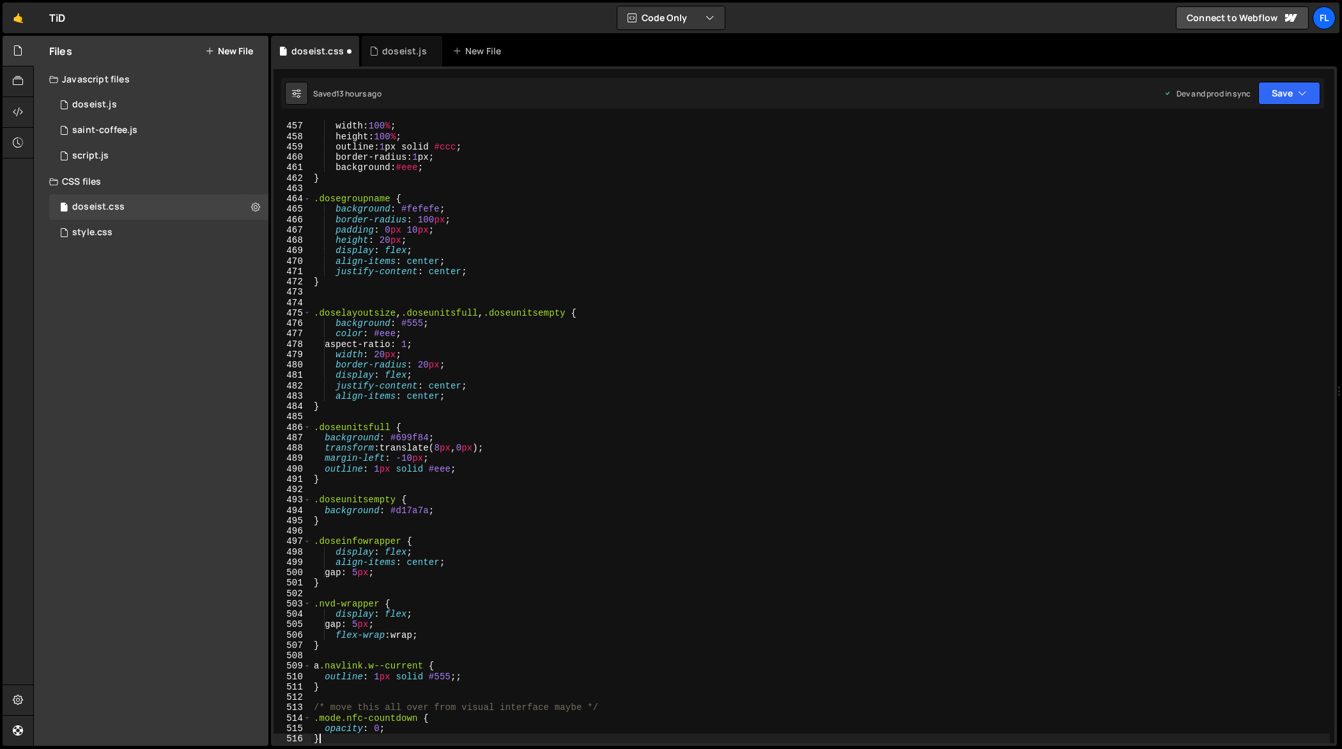
scroll to position [4746, 0]
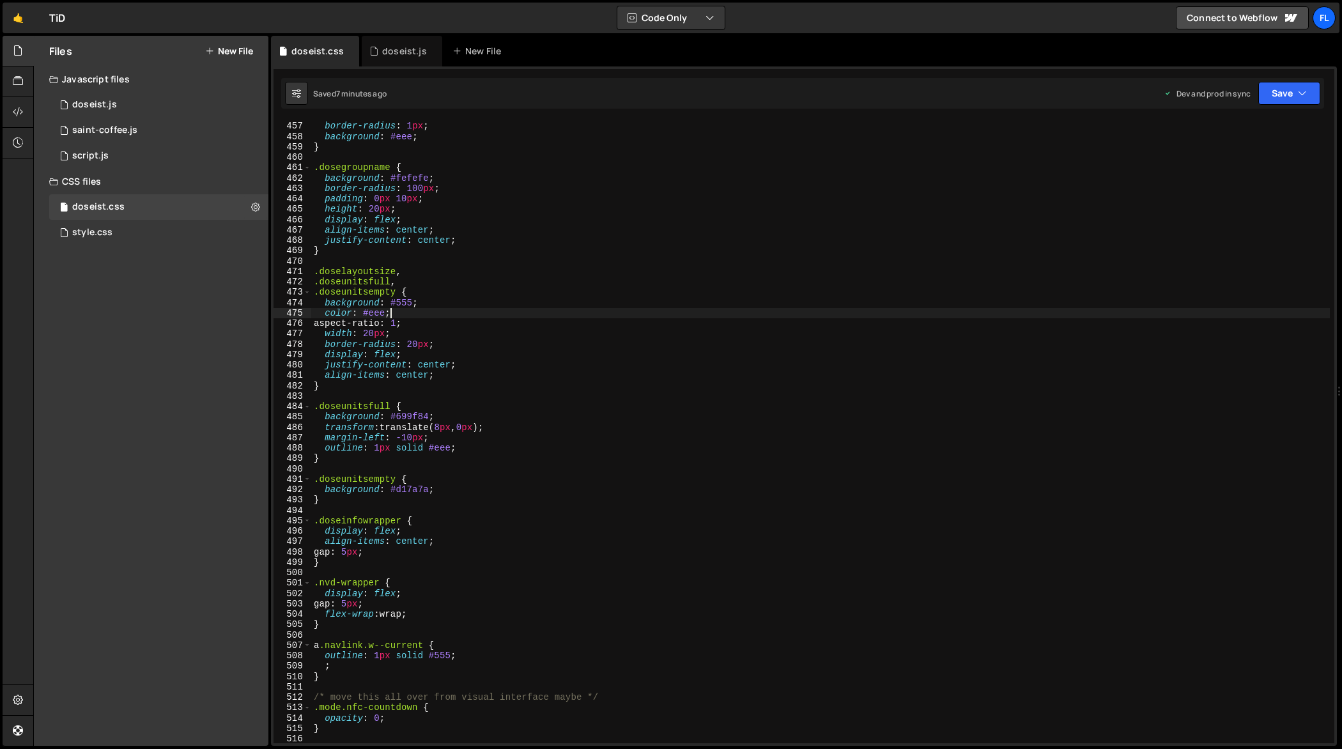
click at [780, 317] on div "outline : 1 px solid #ccc ; border-radius : 1 px ; background : #eee ; } .doseg…" at bounding box center [821, 433] width 1020 height 645
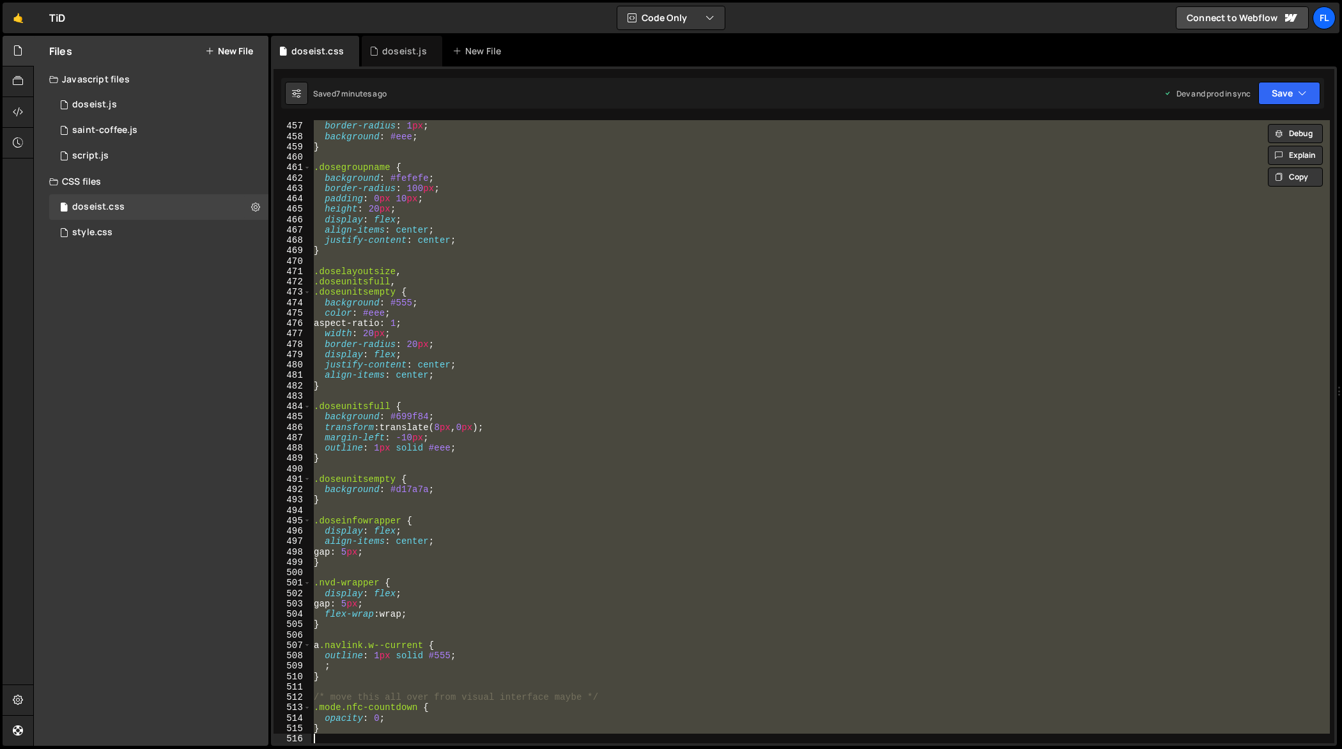
paste textarea
type textarea "}"
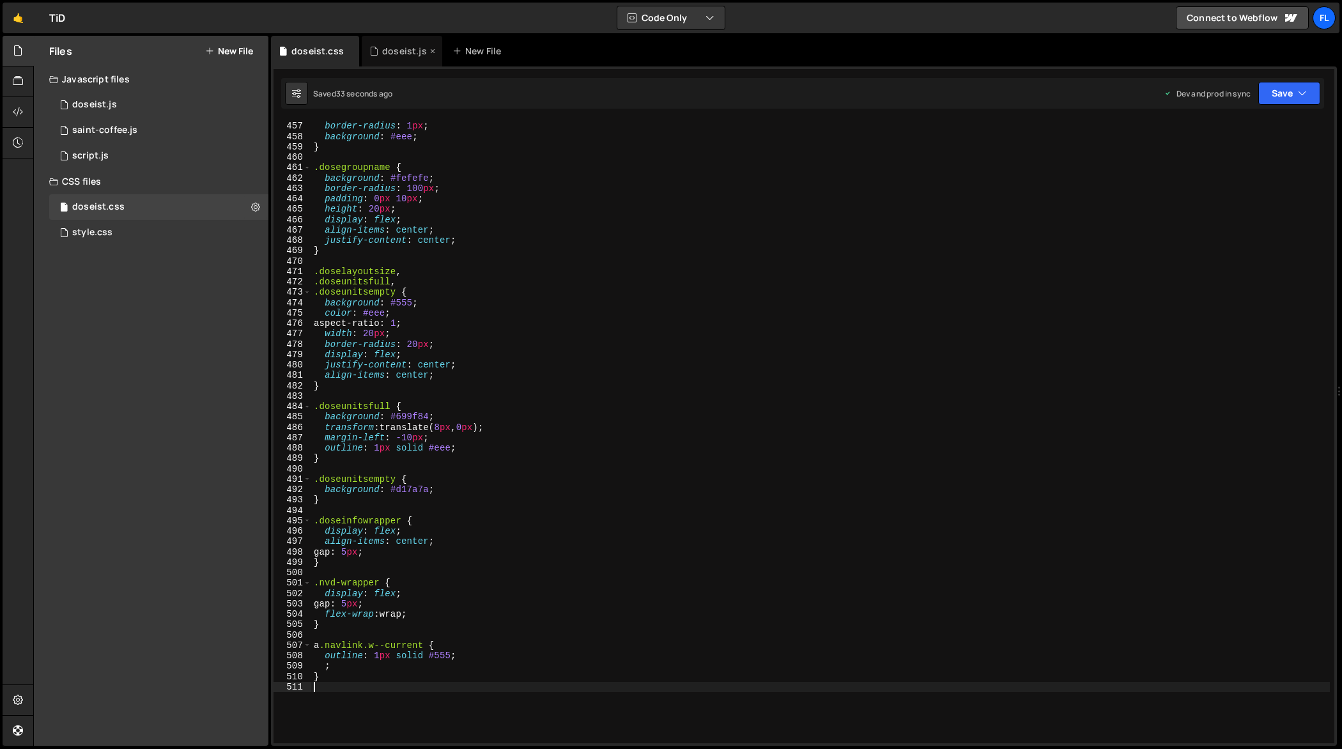
click at [399, 53] on div "doseist.js" at bounding box center [404, 51] width 45 height 13
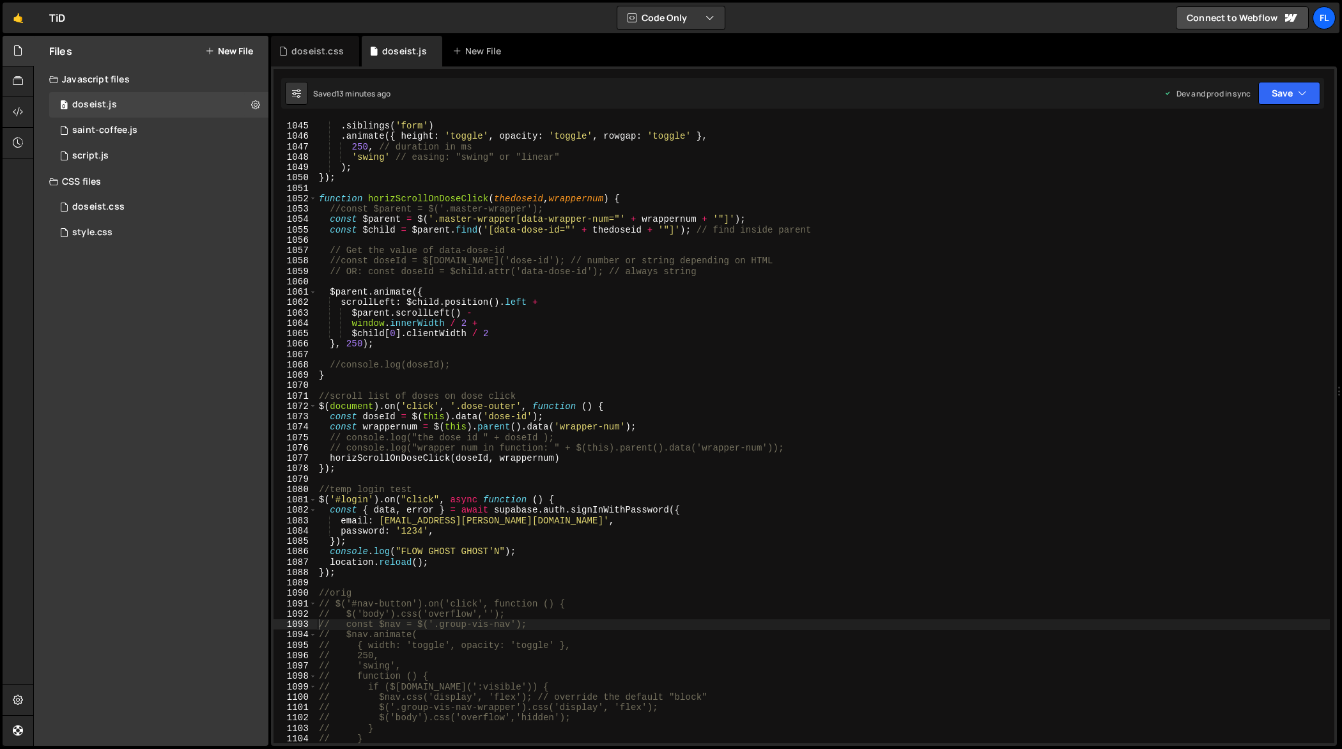
click at [640, 339] on div "$ ( this ) . siblings ( 'form' ) . animate ({ height : 'toggle' , opacity : 'to…" at bounding box center [823, 433] width 1014 height 645
type textarea "});"
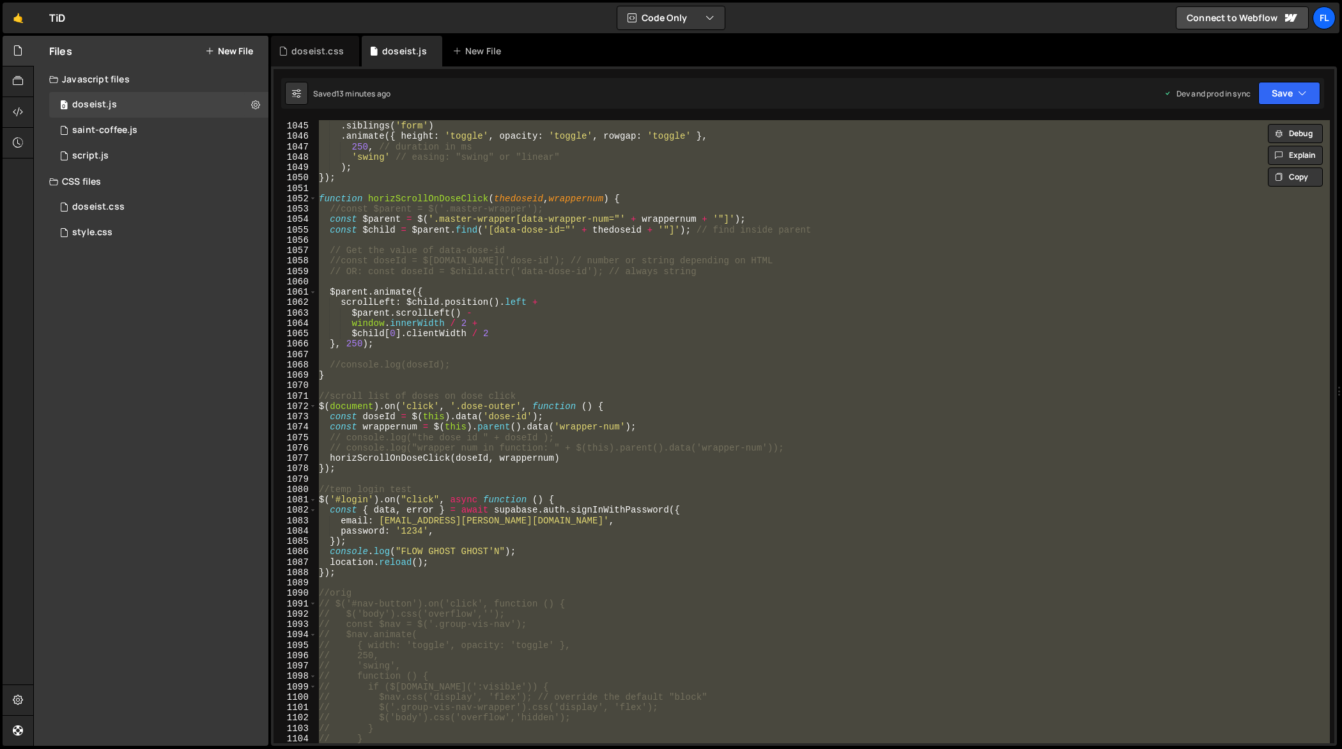
paste textarea
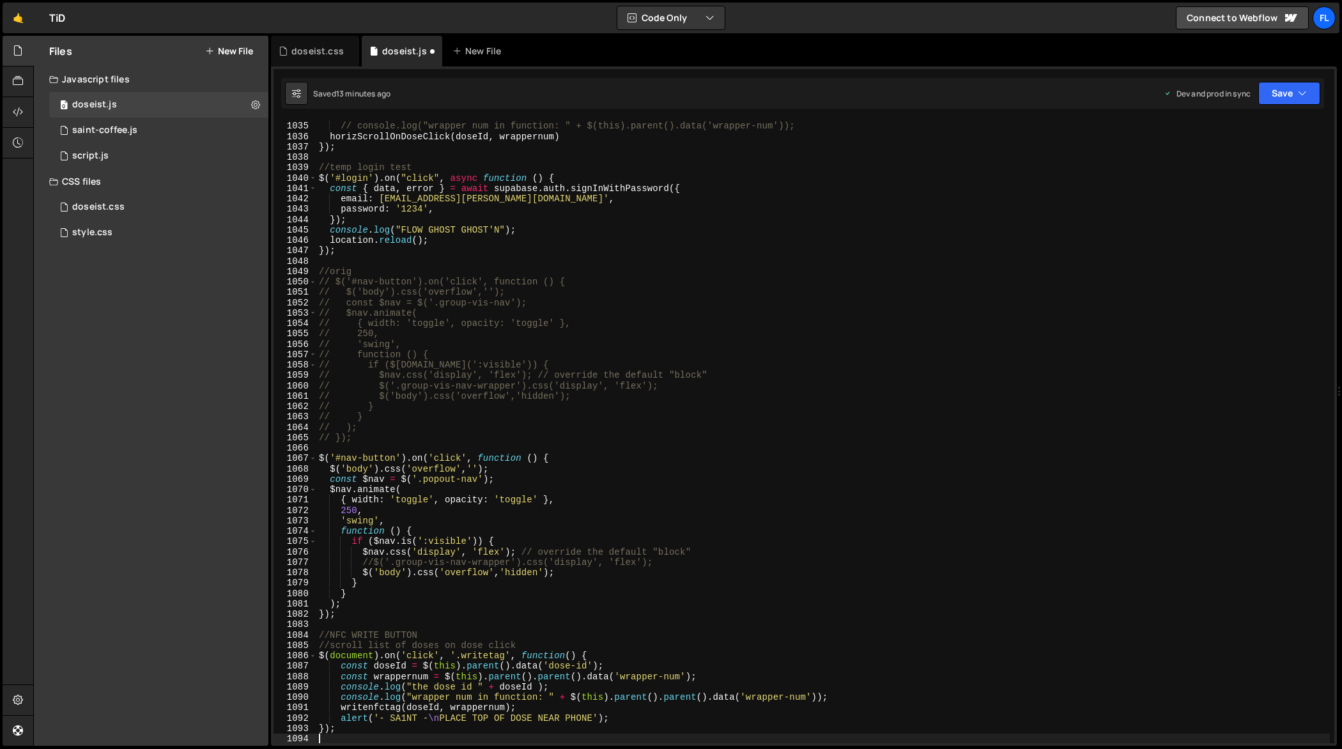
type textarea "// const $nav = $('.group-vis-nav');"
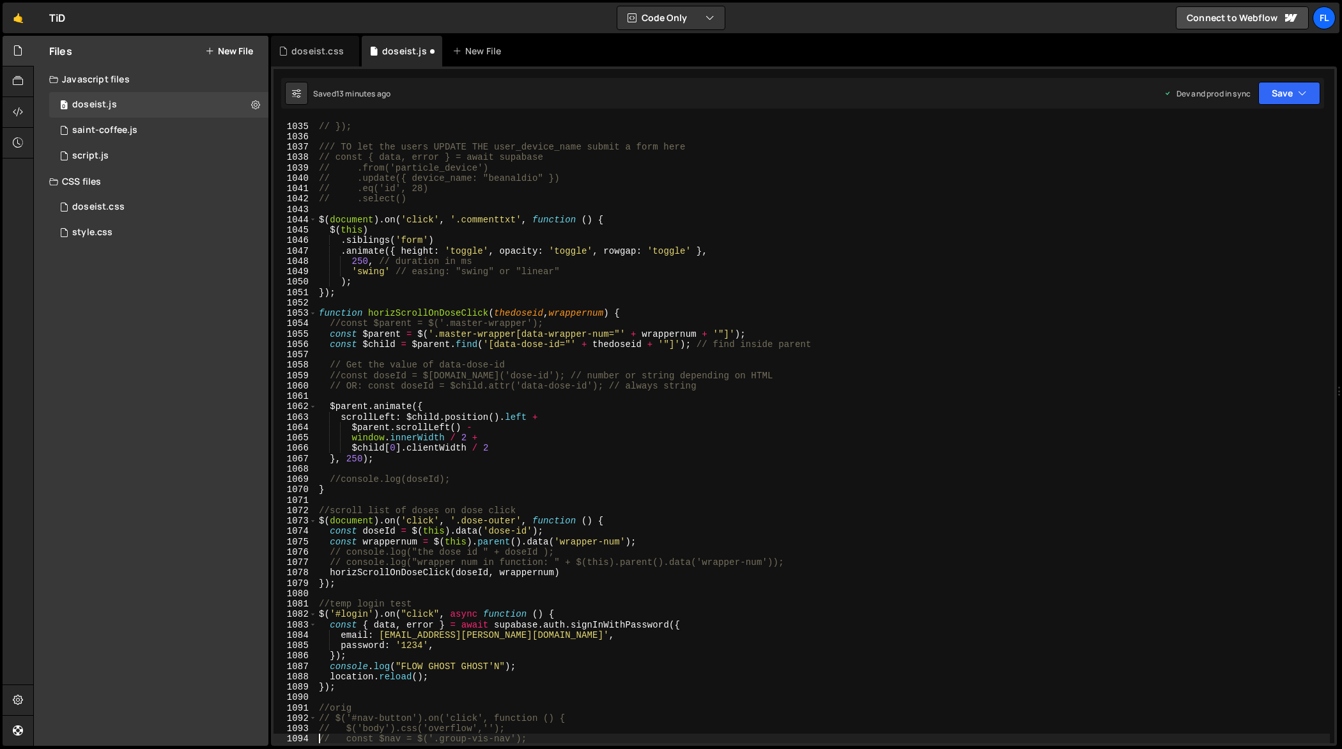
scroll to position [10781, 0]
click at [829, 306] on div "// }, 0); // }); /// TO let the users UPDATE THE user_device_name submit a form…" at bounding box center [823, 433] width 1014 height 645
type textarea "});"
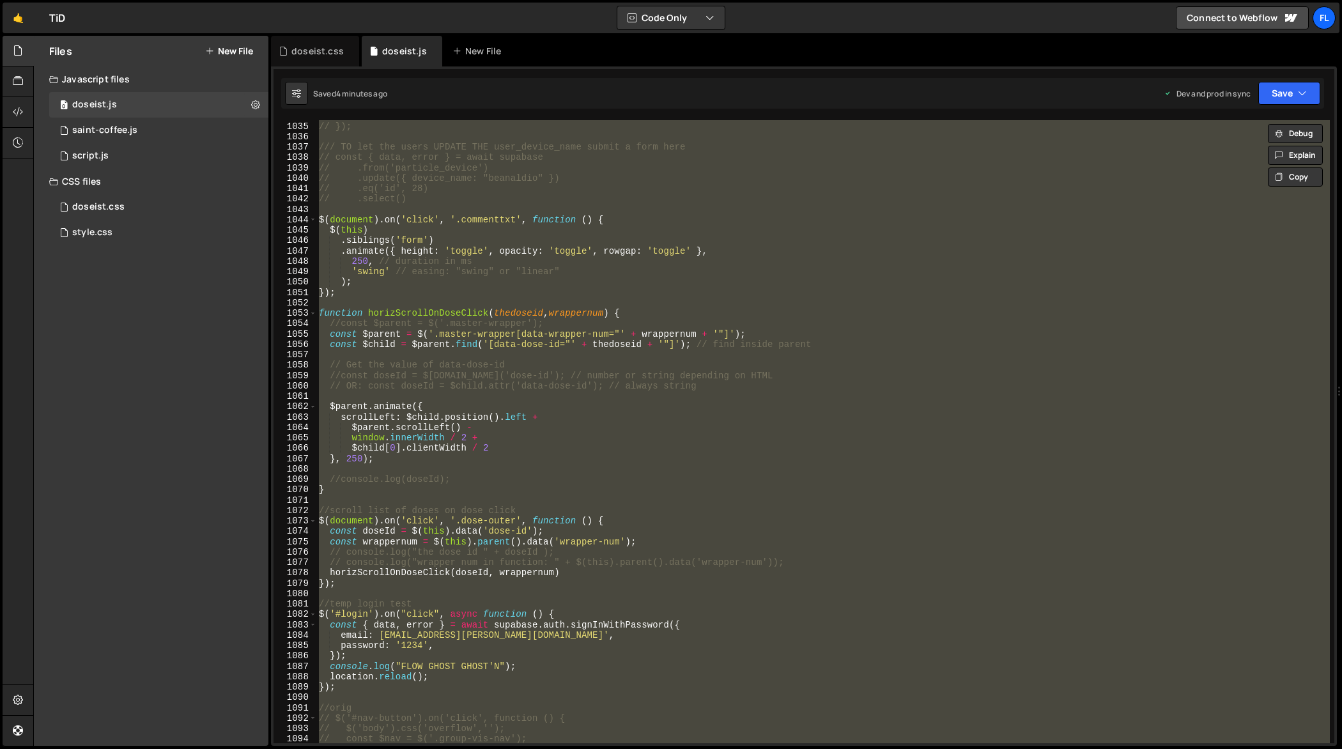
paste textarea
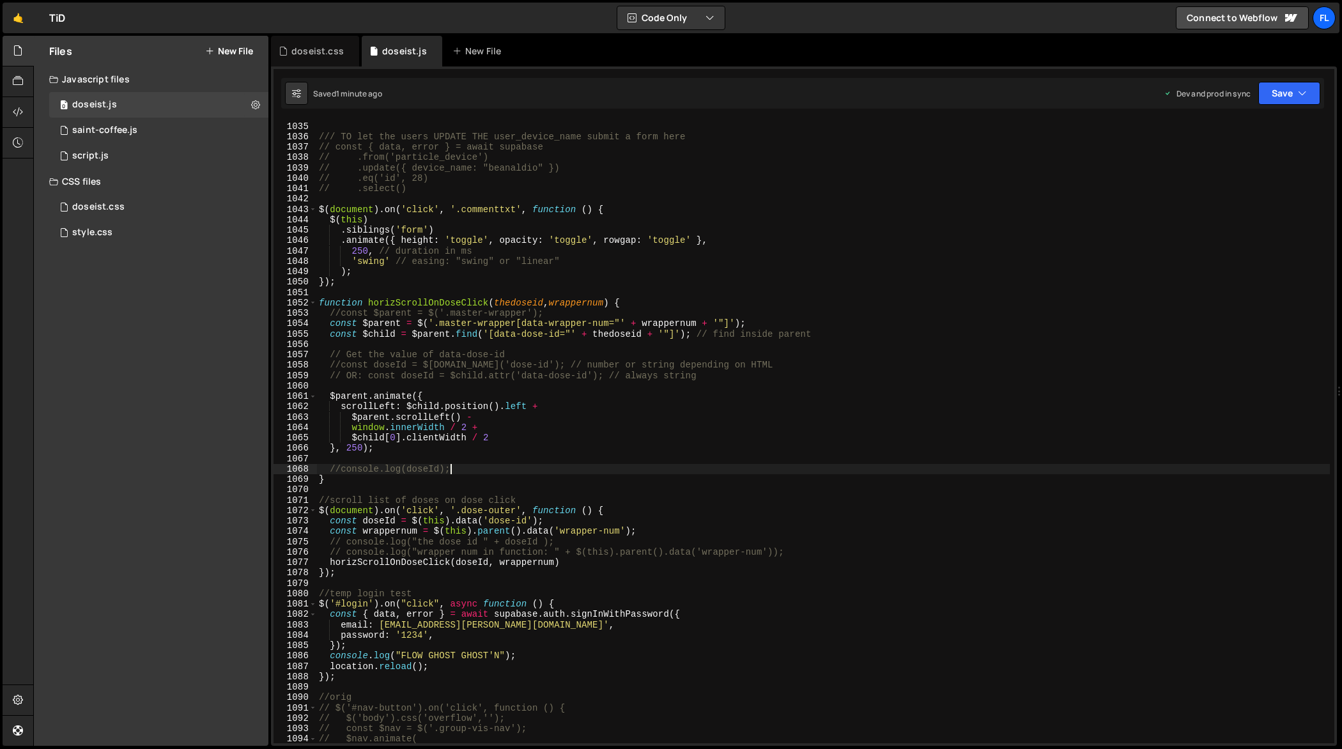
click at [612, 468] on div "// }); /// TO let the users UPDATE THE user_device_name submit a form here // c…" at bounding box center [823, 433] width 1014 height 645
type textarea "});"
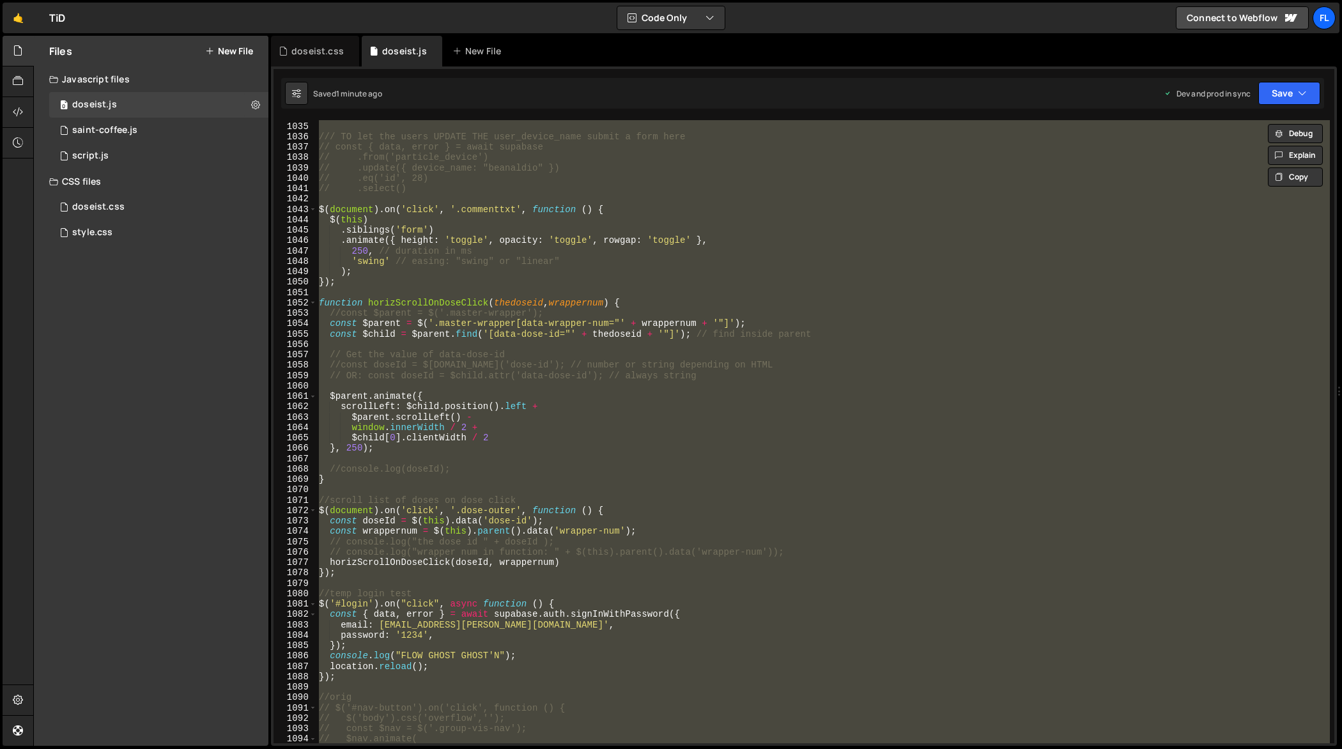
paste textarea
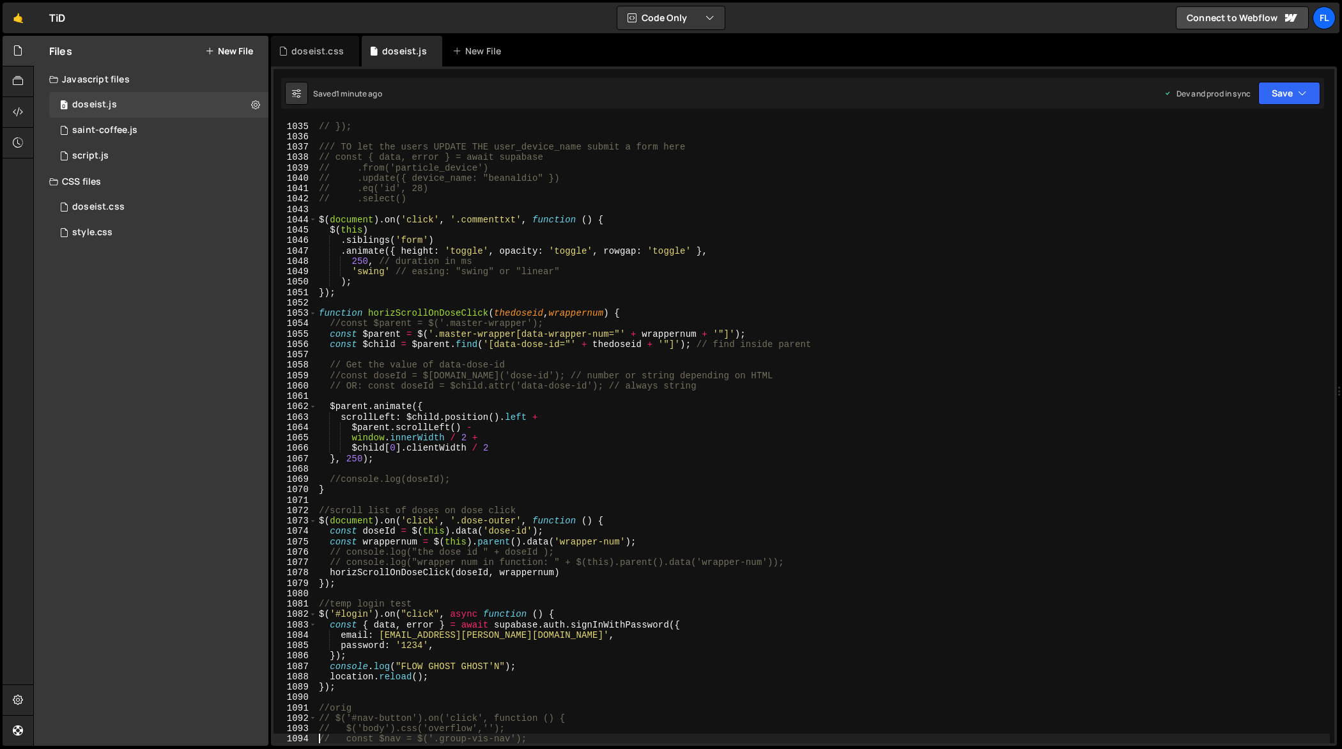
click at [605, 474] on div "// }, 0); // }); /// TO let the users UPDATE THE user_device_name submit a form…" at bounding box center [823, 433] width 1014 height 645
type textarea "});"
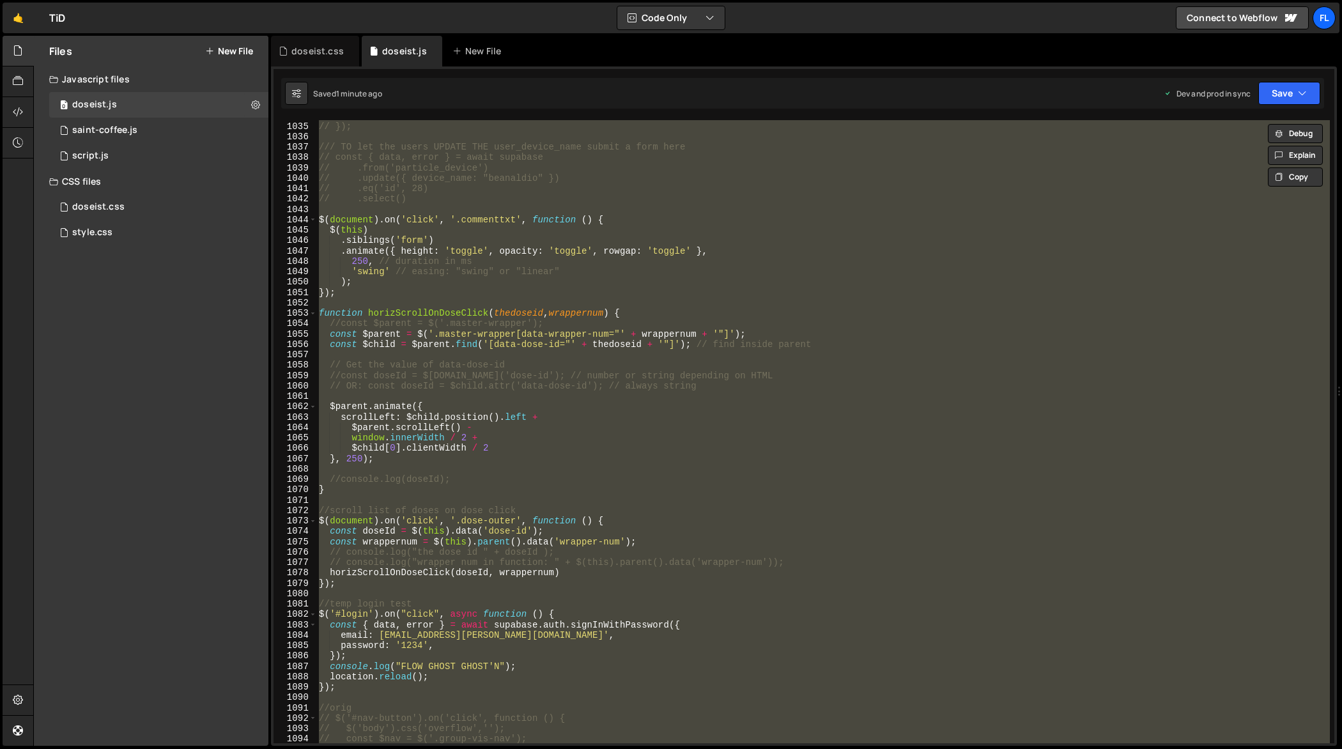
paste textarea
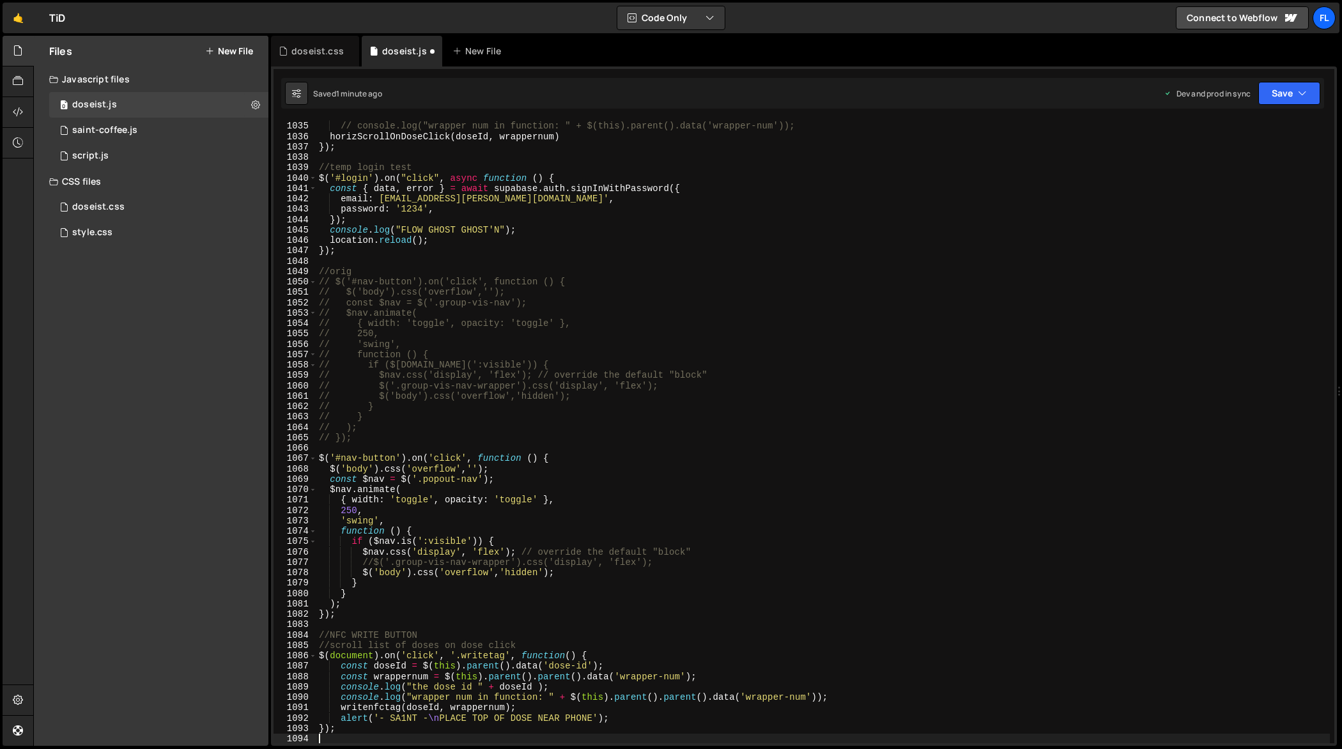
type textarea "// const $nav = $('.group-vis-nav');"
